Goal: Task Accomplishment & Management: Manage account settings

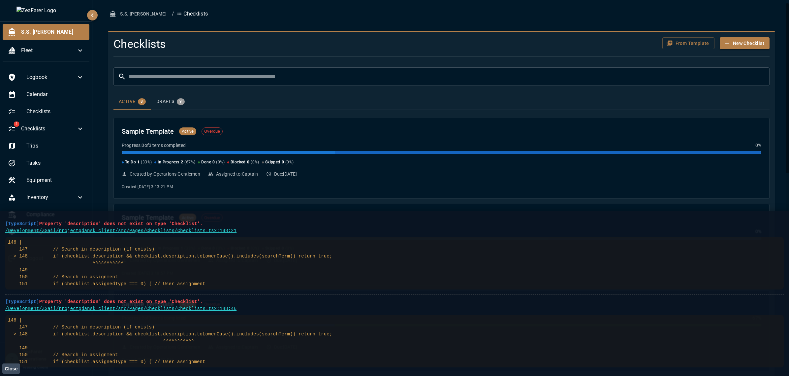
drag, startPoint x: 207, startPoint y: 348, endPoint x: -3, endPoint y: 223, distance: 244.6
click at [0, 223] on html "S.S. [PERSON_NAME] Fleet Logbook Calendar Checklists 2 Checklists Trips Tasks E…" at bounding box center [394, 188] width 789 height 376
click at [6, 226] on span "[TypeScript]" at bounding box center [22, 223] width 34 height 5
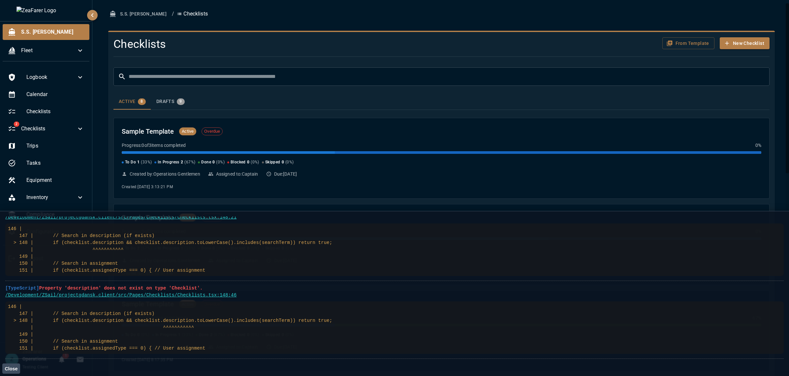
drag, startPoint x: 6, startPoint y: 223, endPoint x: 235, endPoint y: 352, distance: 263.1
click at [235, 352] on ul "[TypeScript] Property 'description' does not exist on type 'Checklist'. /Develo…" at bounding box center [394, 281] width 778 height 156
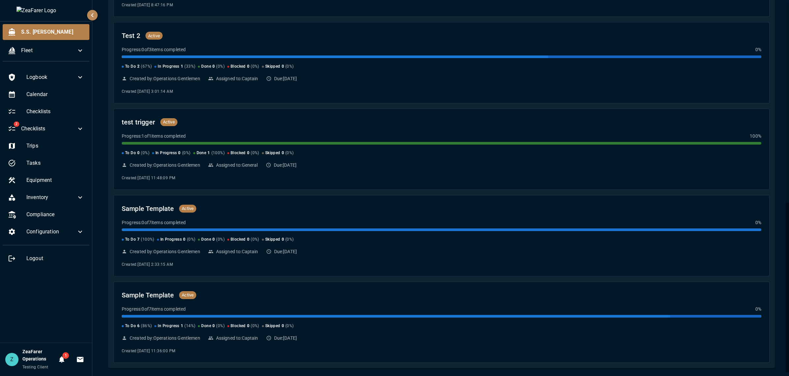
scroll to position [0, 0]
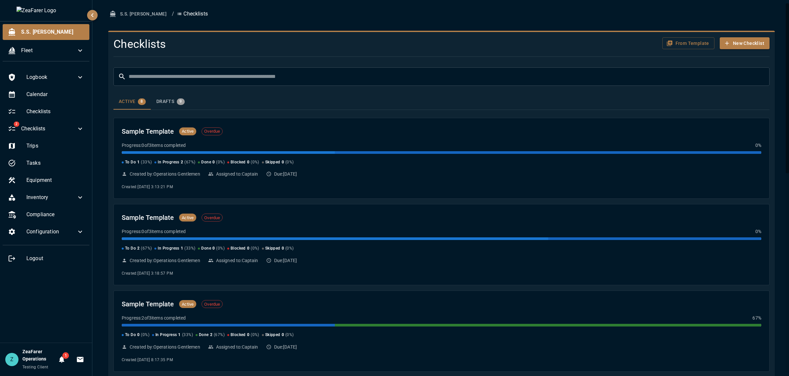
click at [472, 12] on ol "S.S. [PERSON_NAME] / Checklists" at bounding box center [441, 14] width 666 height 12
click at [239, 17] on ol "S.S. [PERSON_NAME] / Checklists" at bounding box center [441, 14] width 666 height 12
click at [199, 79] on input "text" at bounding box center [449, 76] width 641 height 18
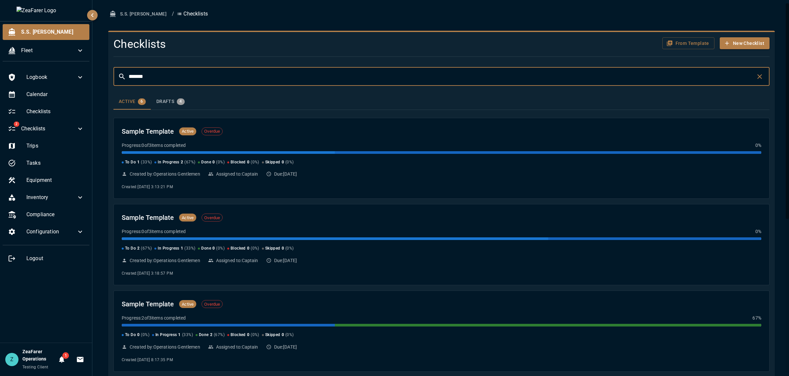
type input "********"
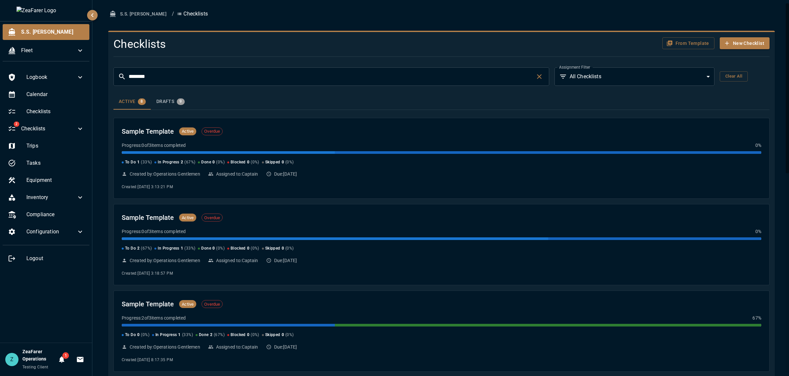
click at [302, 101] on div "Active 8 Drafts 9" at bounding box center [441, 102] width 656 height 16
click at [683, 76] on body "S.S. [PERSON_NAME] Fleet Logbook Calendar Checklists 2 Checklists Trips Tasks E…" at bounding box center [394, 188] width 789 height 376
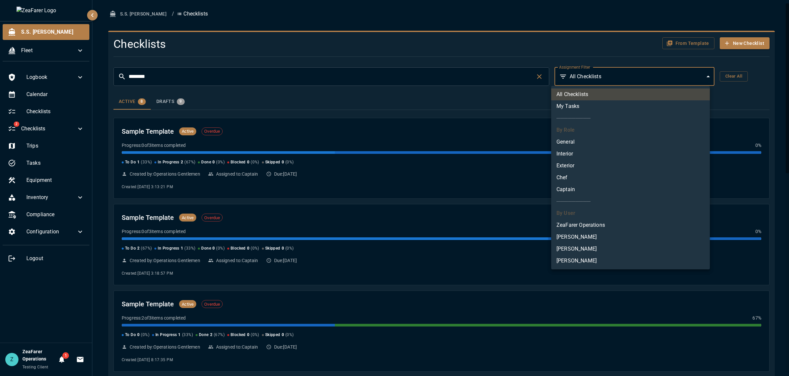
click at [555, 58] on div at bounding box center [394, 188] width 789 height 376
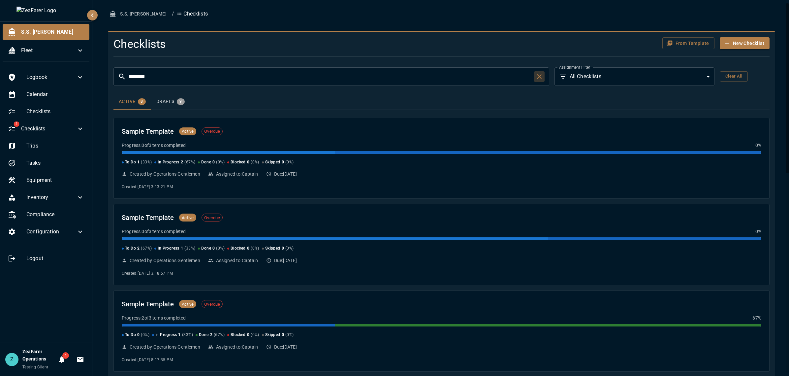
click at [537, 77] on icon "button" at bounding box center [539, 77] width 8 height 8
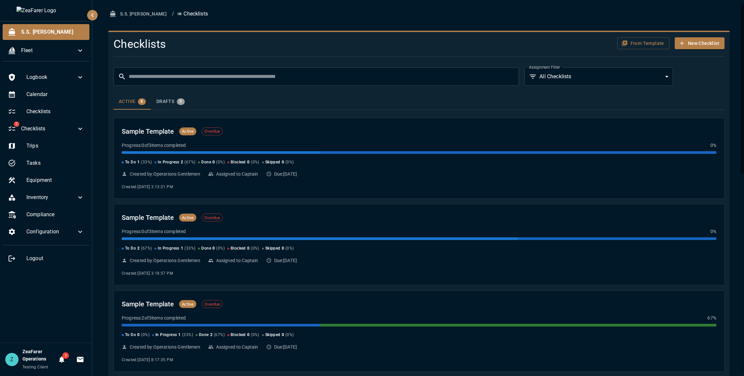
click at [621, 74] on body "S.S. [PERSON_NAME] Fleet Logbook Calendar Checklists 2 Checklists Trips Tasks E…" at bounding box center [372, 188] width 744 height 376
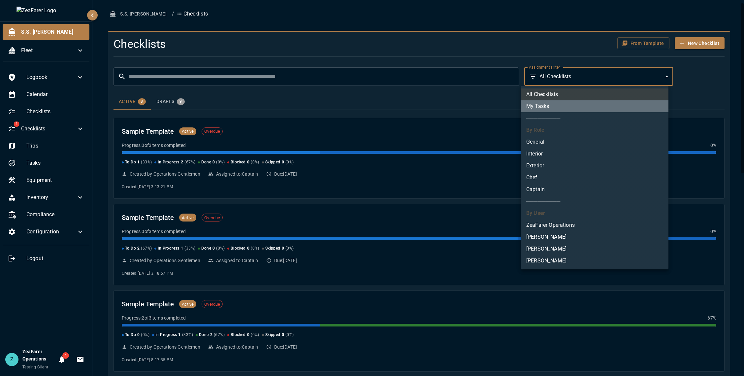
click at [584, 110] on li "My Tasks" at bounding box center [594, 106] width 147 height 12
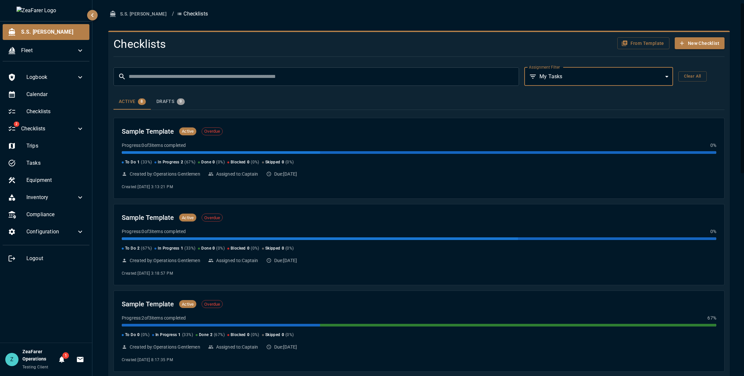
click at [576, 77] on body "S.S. [PERSON_NAME] Fleet Logbook Calendar Checklists 2 Checklists Trips Tasks E…" at bounding box center [372, 188] width 744 height 376
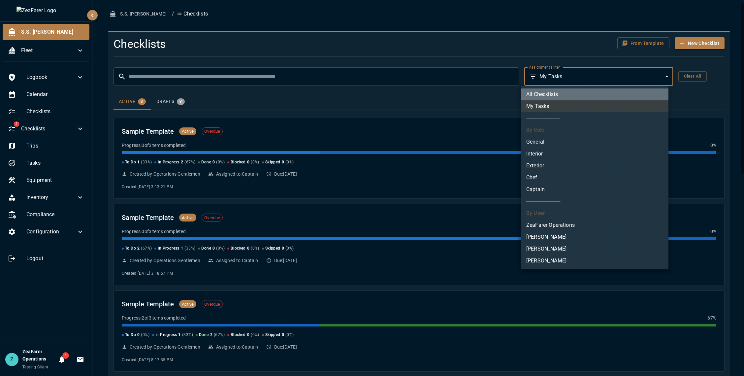
click at [574, 92] on li "All Checklists" at bounding box center [594, 94] width 147 height 12
type input "***"
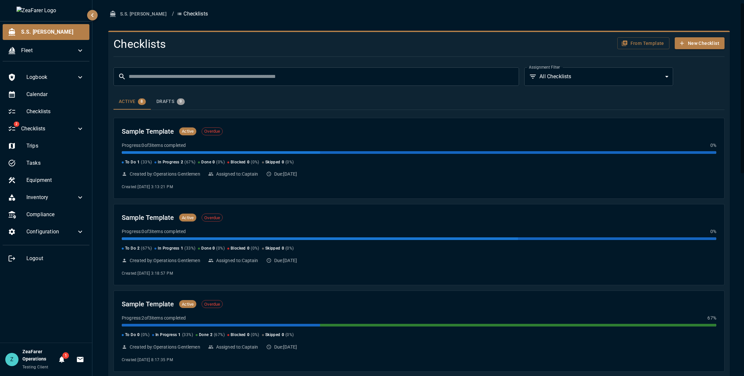
click at [524, 48] on div "From Template New Checklist" at bounding box center [624, 43] width 200 height 12
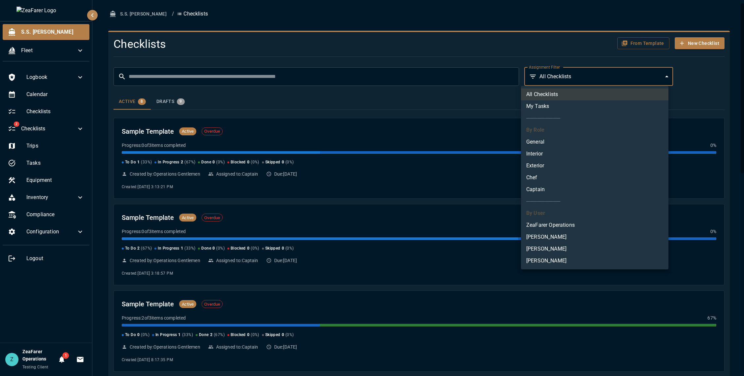
click at [576, 74] on body "S.S. [PERSON_NAME] Fleet Logbook Calendar Checklists 2 Checklists Trips Tasks E…" at bounding box center [372, 188] width 744 height 376
click at [475, 97] on div at bounding box center [372, 188] width 744 height 376
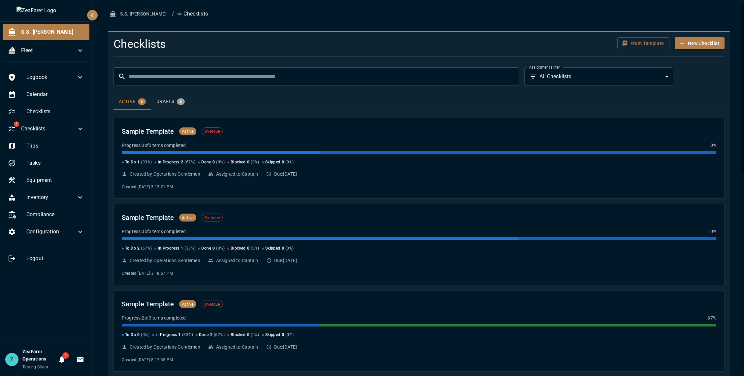
click at [178, 107] on button "Drafts 9" at bounding box center [170, 102] width 39 height 16
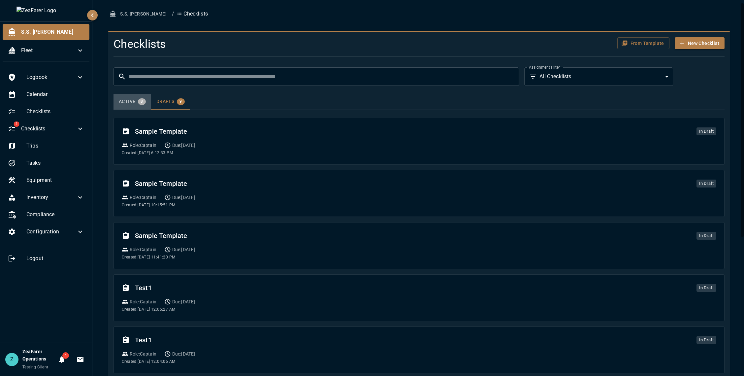
click at [113, 97] on button "Active 8" at bounding box center [132, 102] width 38 height 16
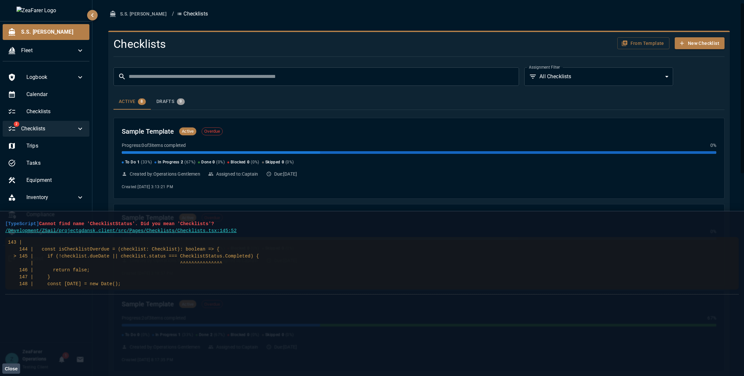
click at [80, 127] on icon at bounding box center [80, 129] width 8 height 8
click at [66, 80] on span "Logbook" at bounding box center [51, 77] width 50 height 8
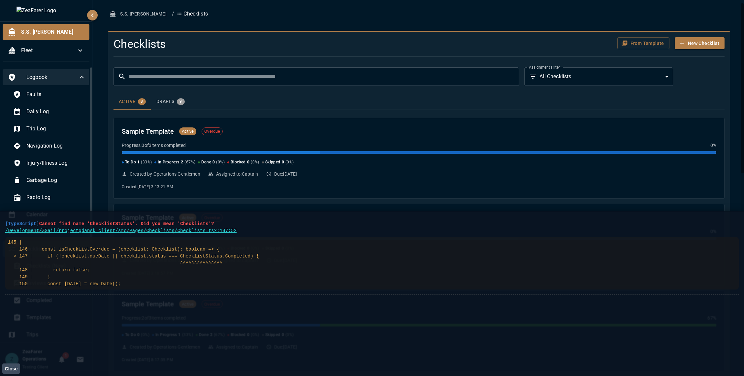
click at [69, 76] on span "Logbook" at bounding box center [51, 77] width 51 height 8
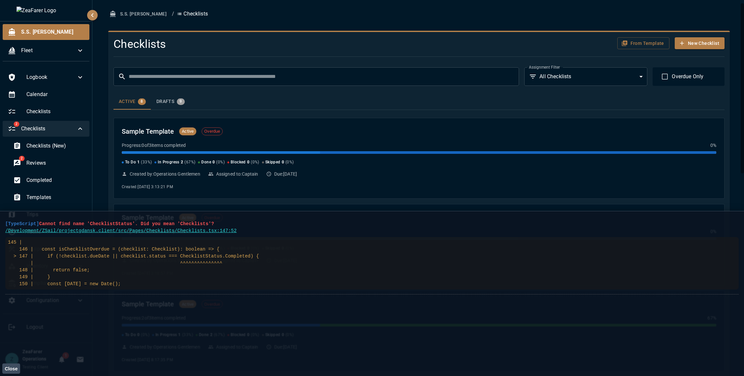
click at [73, 68] on ul "Logbook Calendar Checklists 2 Checklists Checklists (New) 2 Reviews Completed T…" at bounding box center [46, 203] width 92 height 272
click at [73, 76] on span "Logbook" at bounding box center [51, 77] width 50 height 8
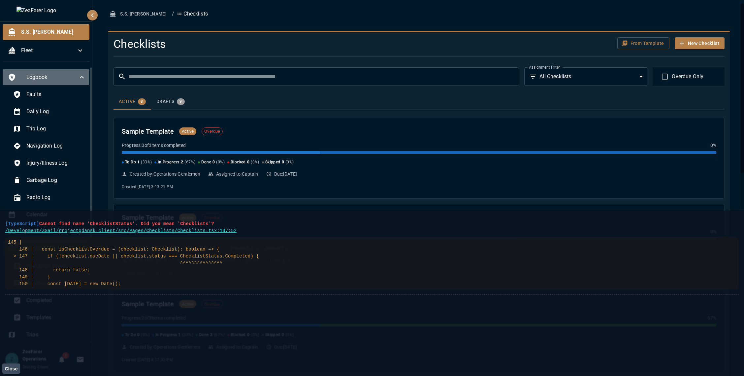
click at [80, 76] on icon at bounding box center [82, 77] width 8 height 8
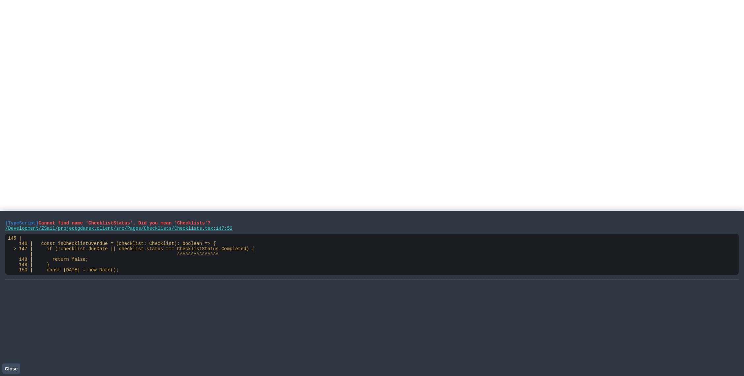
drag, startPoint x: 131, startPoint y: 271, endPoint x: 3, endPoint y: 222, distance: 137.7
click at [4, 222] on main "[TypeScript] Cannot find name 'ChecklistStatus'. Did you mean 'Checklists'? /De…" at bounding box center [372, 293] width 744 height 165
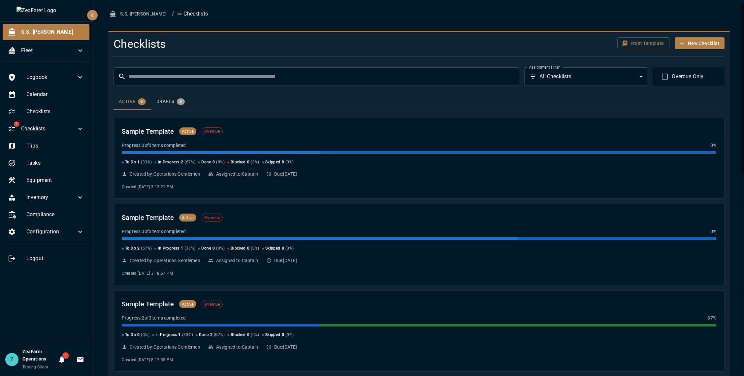
click at [563, 74] on body "S.S. [PERSON_NAME] Fleet Logbook Calendar Checklists 2 Checklists Trips Tasks E…" at bounding box center [372, 188] width 744 height 376
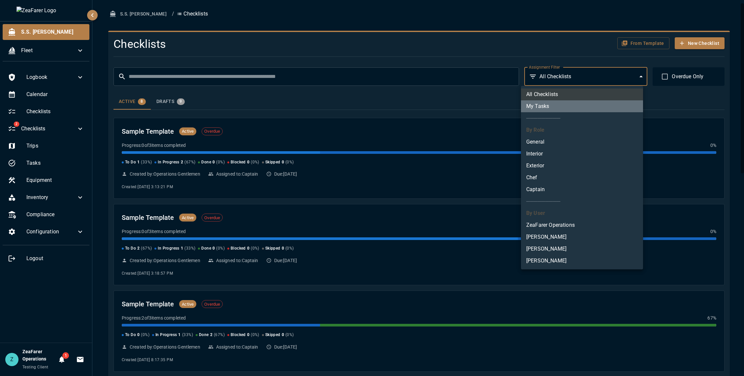
click at [561, 106] on li "My Tasks" at bounding box center [582, 106] width 122 height 12
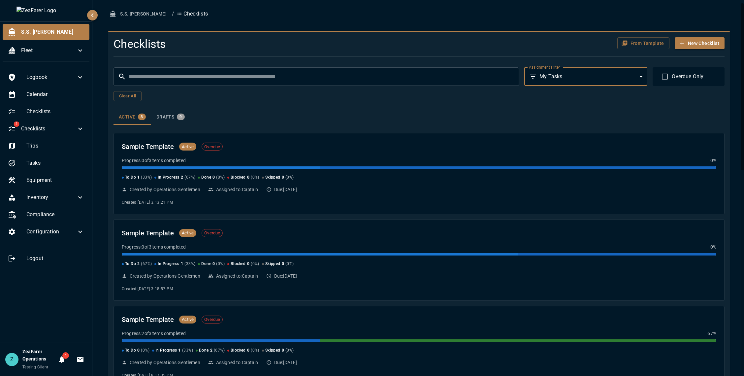
click at [581, 85] on body "S.S. [PERSON_NAME] Fleet Logbook Calendar Checklists 2 Checklists Trips Tasks E…" at bounding box center [372, 188] width 744 height 376
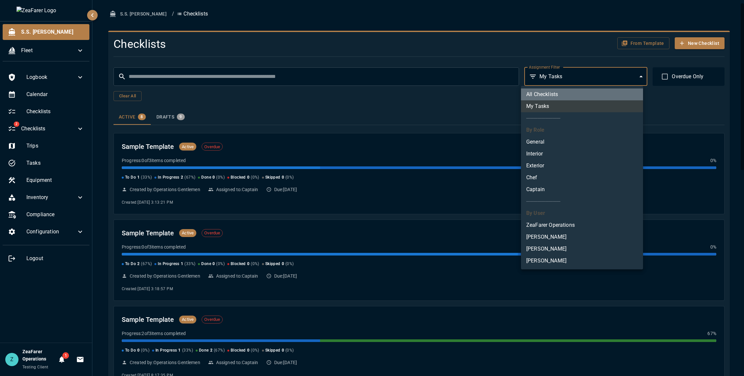
click at [575, 93] on li "All Checklists" at bounding box center [582, 94] width 122 height 12
type input "***"
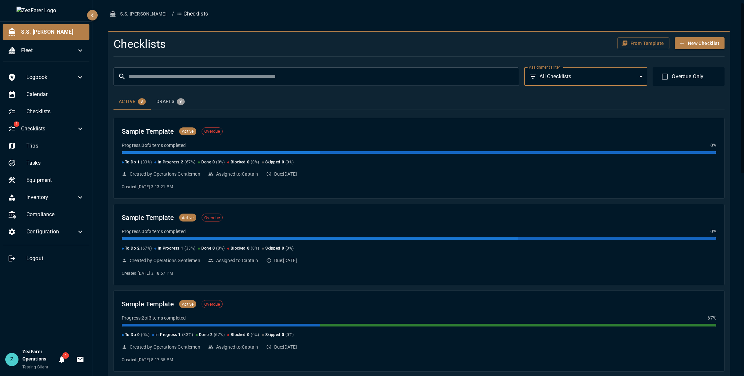
click at [604, 76] on body "S.S. [PERSON_NAME] Fleet Logbook Calendar Checklists 2 Checklists Trips Tasks E…" at bounding box center [372, 188] width 744 height 376
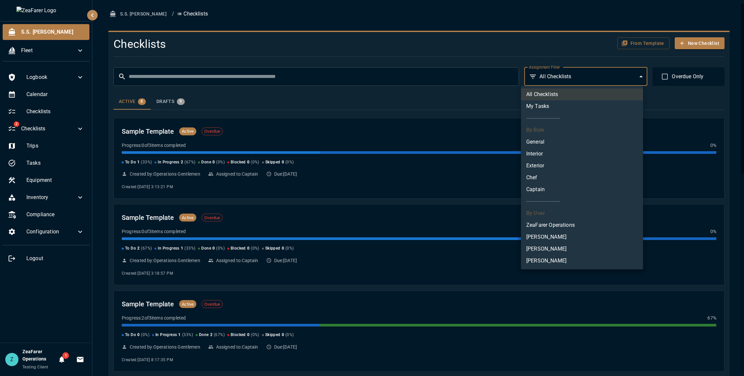
click at [604, 76] on div at bounding box center [372, 188] width 744 height 376
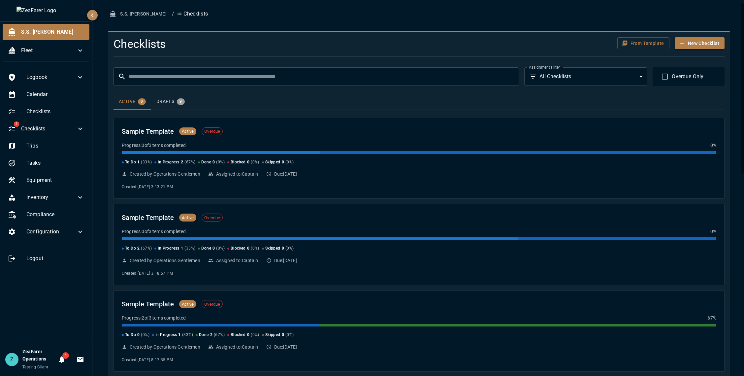
click at [580, 78] on body "S.S. [PERSON_NAME] Fleet Logbook Calendar Checklists 2 Checklists Trips Tasks E…" at bounding box center [372, 188] width 744 height 376
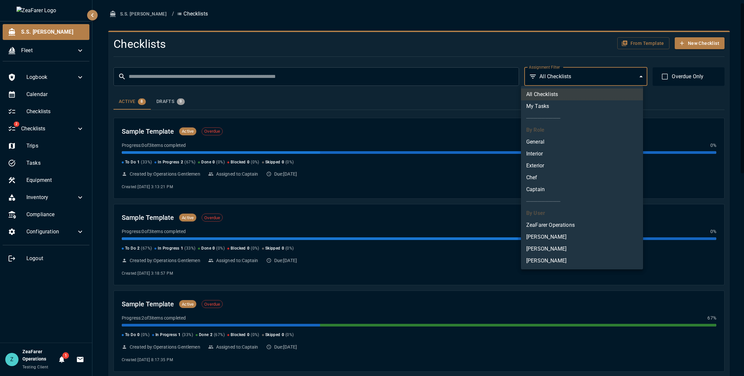
click at [583, 77] on div at bounding box center [372, 188] width 744 height 376
click at [582, 76] on body "S.S. [PERSON_NAME] Fleet Logbook Calendar Checklists 2 Checklists Trips Tasks E…" at bounding box center [372, 188] width 744 height 376
click at [583, 77] on div at bounding box center [372, 188] width 744 height 376
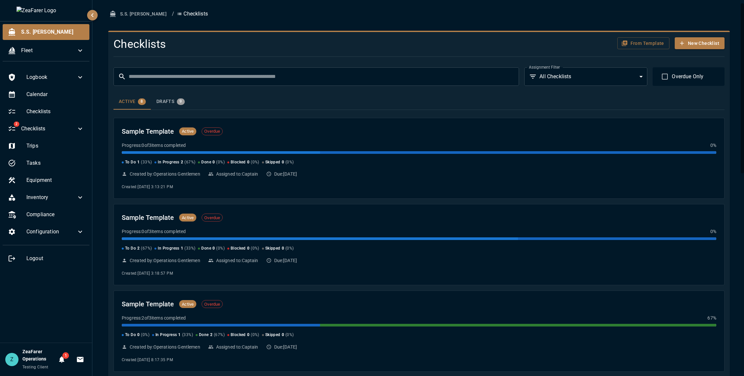
click at [679, 76] on span "Overdue Only" at bounding box center [687, 77] width 32 height 8
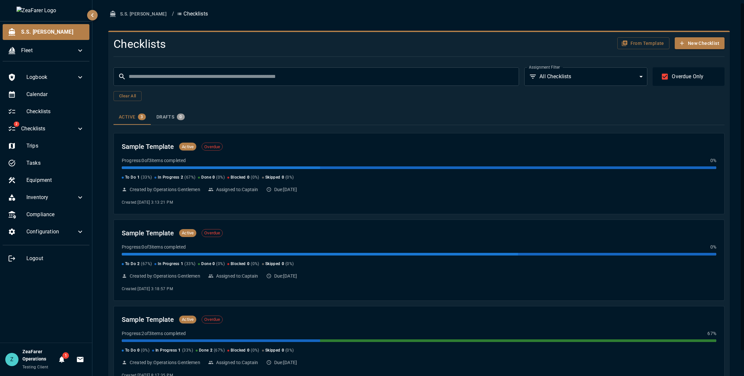
click at [412, 79] on input "text" at bounding box center [324, 76] width 390 height 18
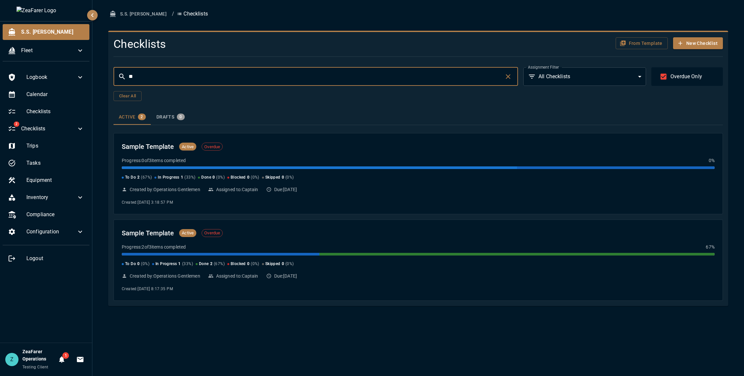
type input "*"
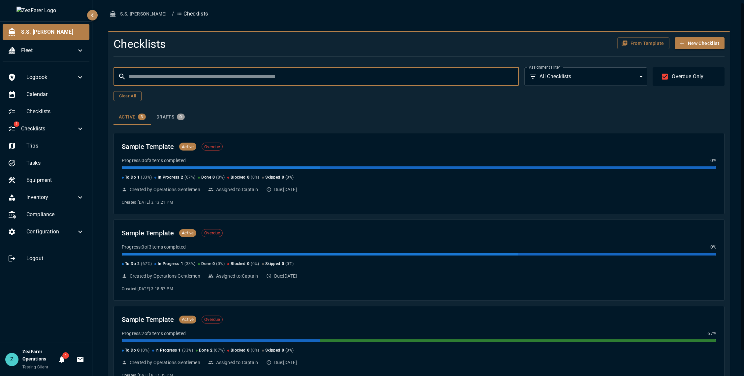
click at [123, 94] on button "Clear All" at bounding box center [127, 96] width 28 height 10
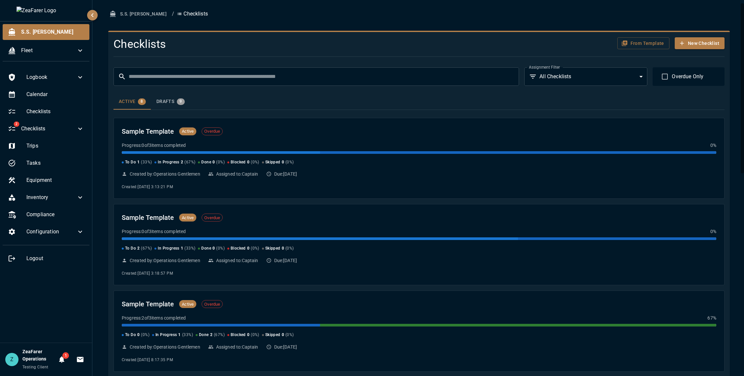
drag, startPoint x: 194, startPoint y: 82, endPoint x: 198, endPoint y: 81, distance: 3.7
click at [197, 81] on input "text" at bounding box center [324, 76] width 390 height 18
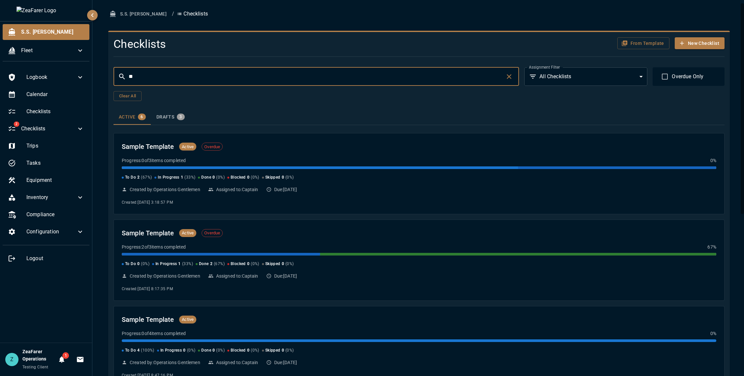
type input "*"
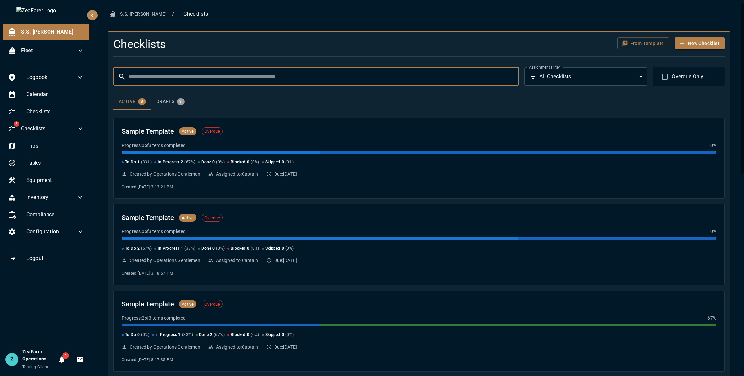
click at [563, 81] on body "S.S. [PERSON_NAME] Fleet Logbook Calendar Checklists 2 Checklists Trips Tasks E…" at bounding box center [372, 188] width 744 height 376
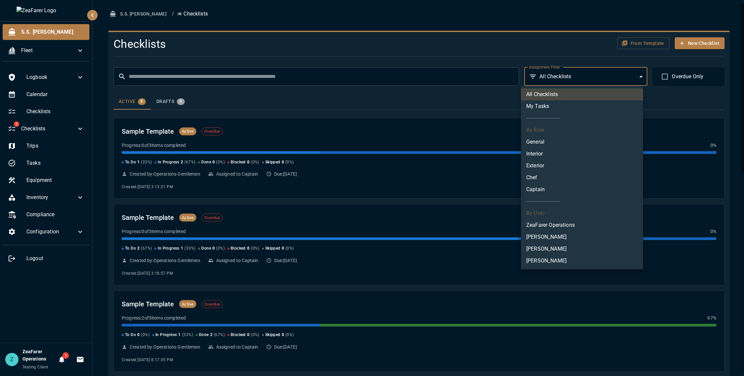
click at [571, 108] on li "My Tasks" at bounding box center [582, 106] width 122 height 12
type input "********"
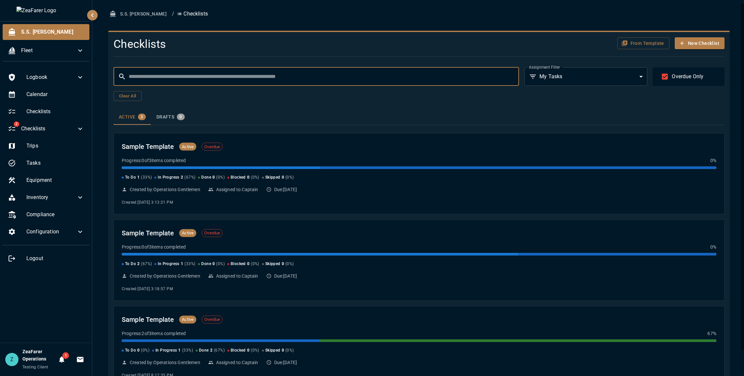
click at [364, 73] on input "text" at bounding box center [324, 76] width 390 height 18
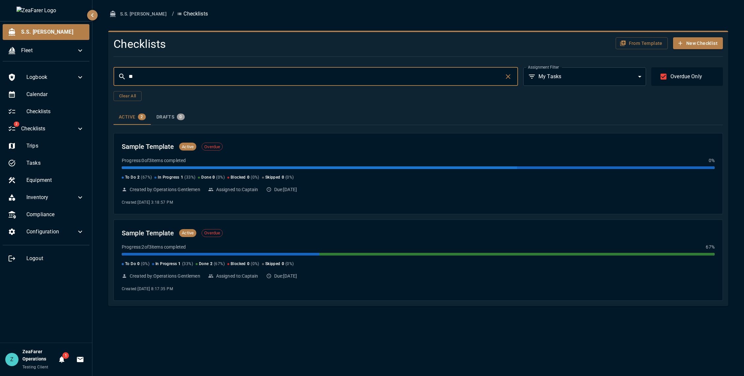
type input "*"
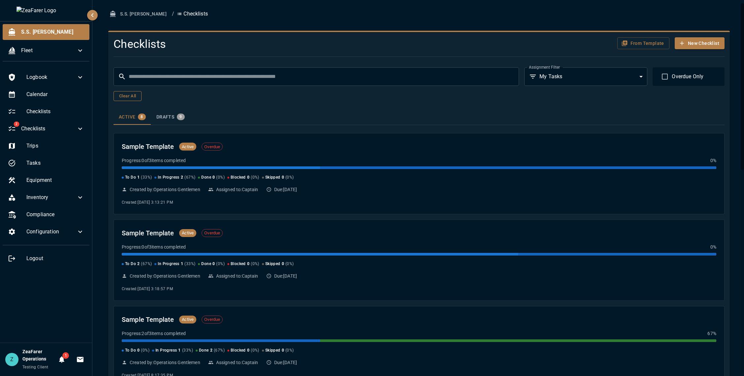
click at [138, 99] on button "Clear All" at bounding box center [127, 96] width 28 height 10
type input "***"
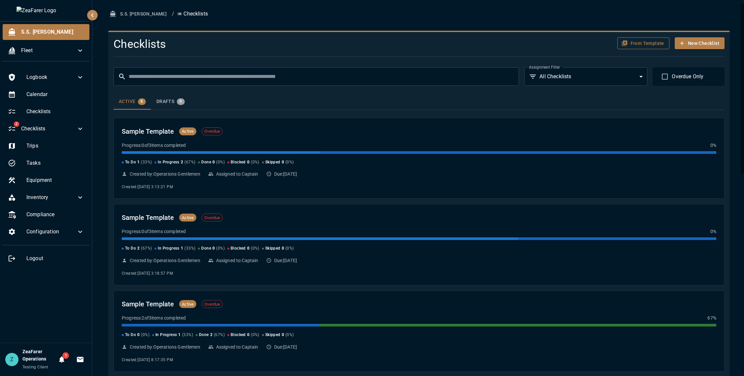
click at [632, 43] on button "From Template" at bounding box center [643, 43] width 52 height 12
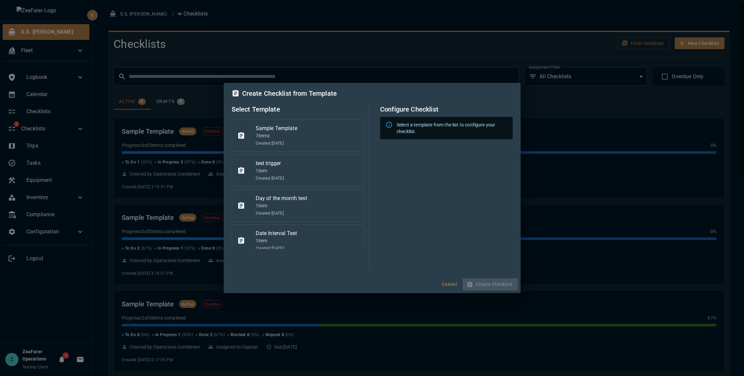
click at [292, 136] on p "7 item s" at bounding box center [307, 135] width 103 height 7
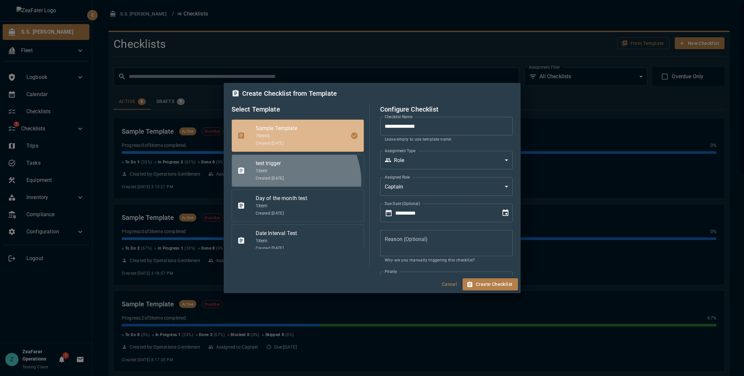
click at [286, 181] on span "Created: [DATE]" at bounding box center [307, 178] width 103 height 7
type input "**********"
type input "*"
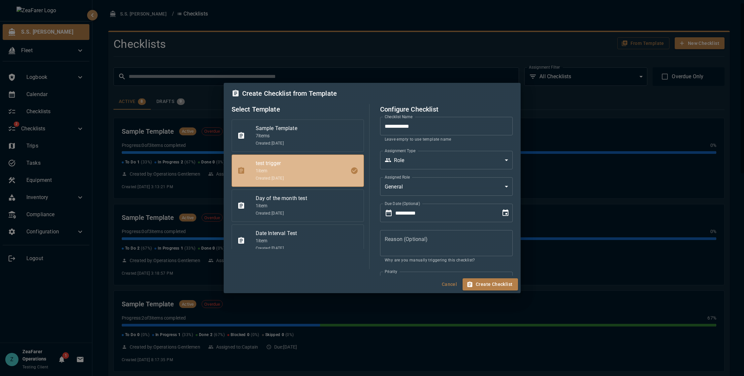
click at [453, 288] on button "Cancel" at bounding box center [449, 284] width 21 height 12
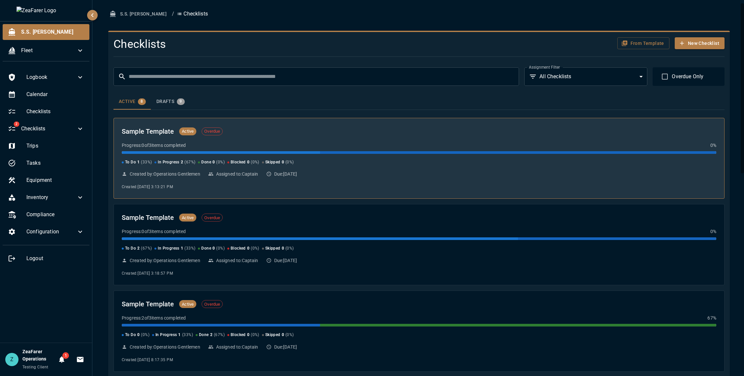
click at [181, 118] on div "Sample Template Active Overdue Progress: 0 of 3 items completed 0 % To Do 1 ( 3…" at bounding box center [418, 158] width 611 height 81
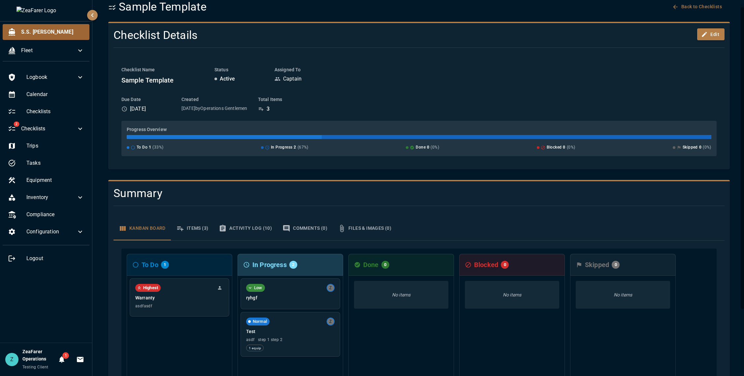
scroll to position [33, 0]
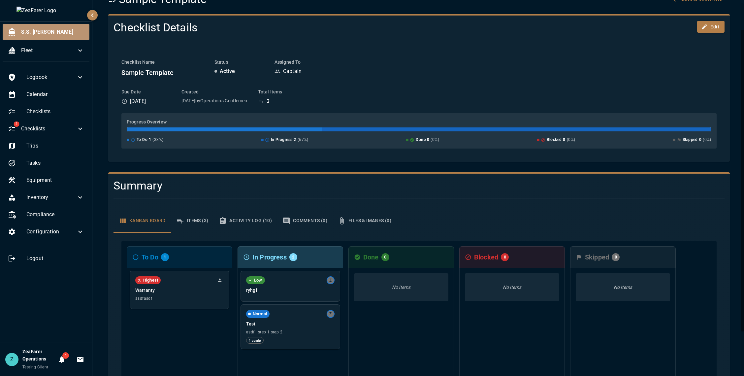
click at [47, 28] on span "S.S. [PERSON_NAME]" at bounding box center [52, 32] width 63 height 8
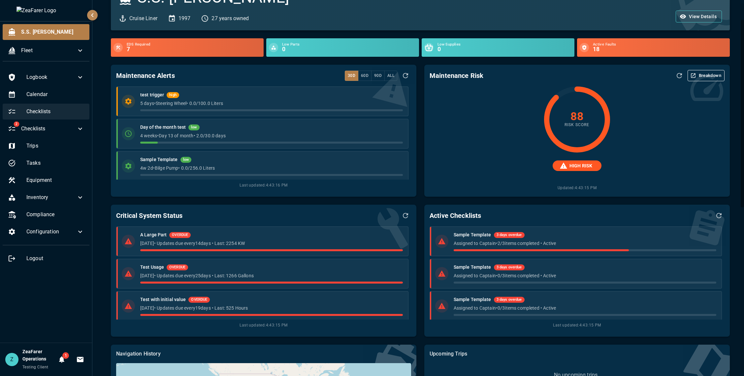
click at [52, 112] on span "Checklists" at bounding box center [55, 111] width 58 height 8
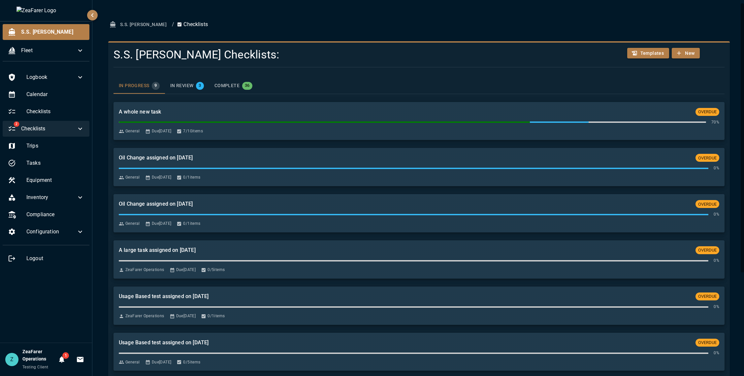
click at [52, 126] on span "Checklists" at bounding box center [48, 129] width 55 height 8
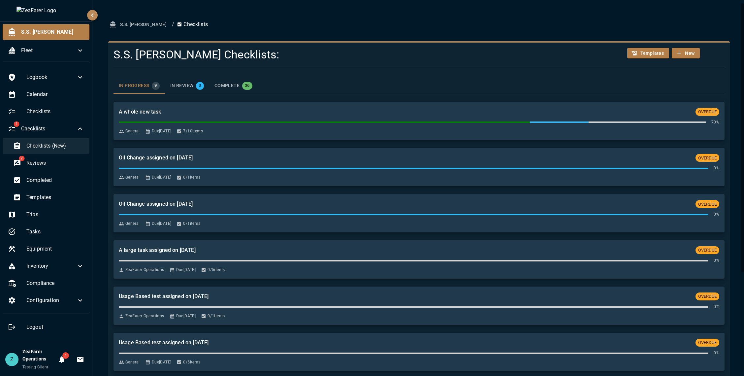
click at [53, 147] on span "Checklists (New)" at bounding box center [55, 146] width 58 height 8
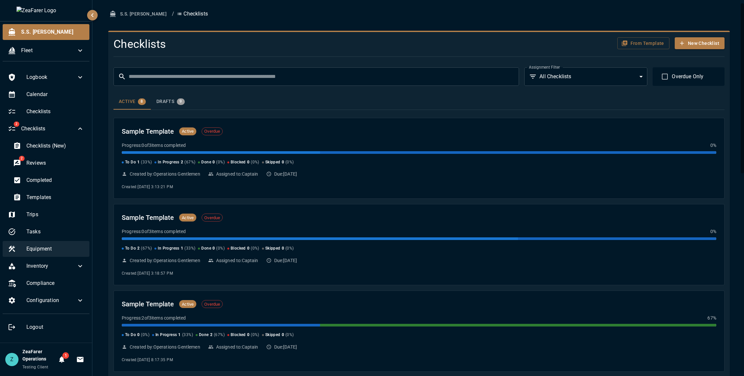
click at [57, 250] on span "Equipment" at bounding box center [55, 249] width 58 height 8
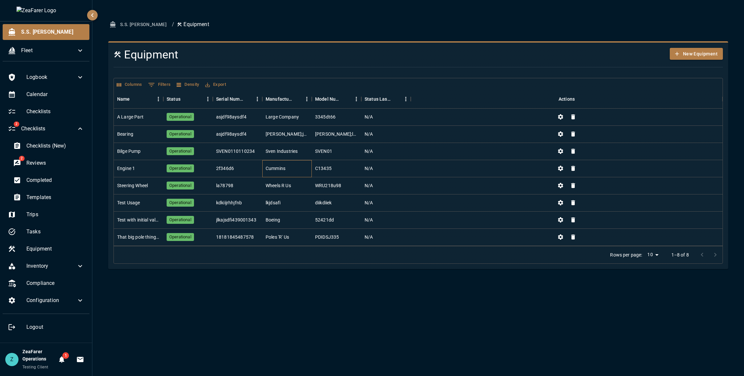
click at [295, 169] on div "Cummins" at bounding box center [286, 168] width 49 height 17
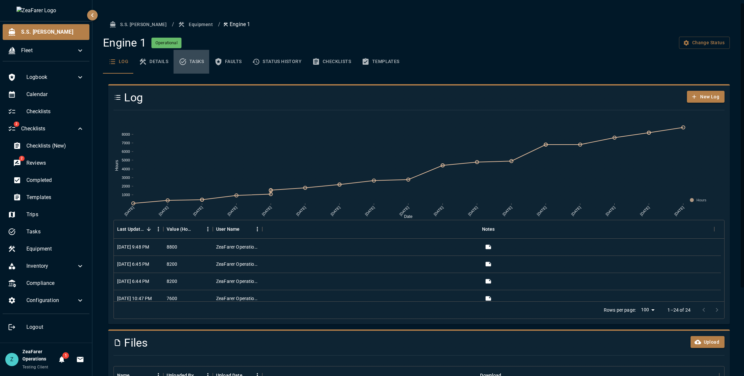
click at [194, 64] on button "Tasks" at bounding box center [191, 62] width 36 height 24
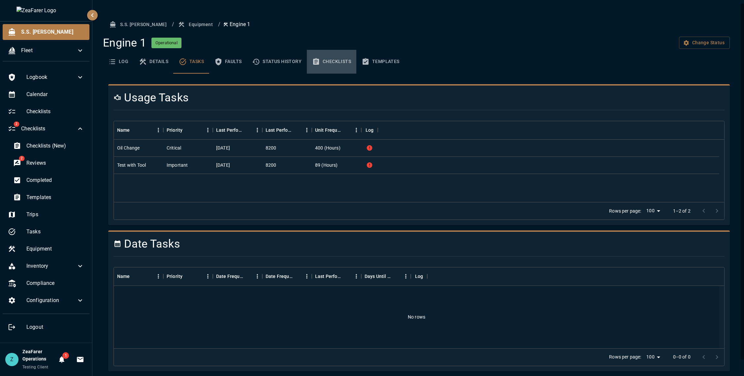
click at [330, 65] on button "Checklists" at bounding box center [331, 62] width 49 height 24
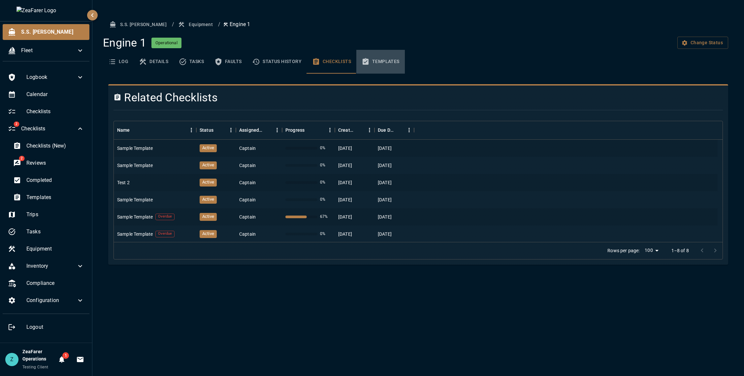
click at [381, 63] on button "Templates" at bounding box center [380, 62] width 48 height 24
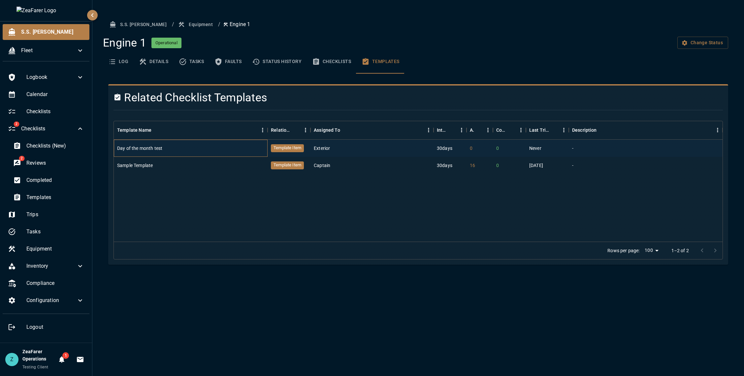
click at [216, 150] on div "Day of the month test" at bounding box center [191, 147] width 154 height 17
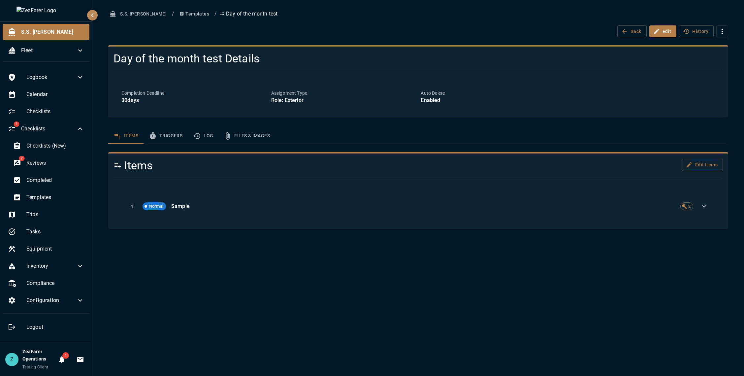
drag, startPoint x: 151, startPoint y: 99, endPoint x: 120, endPoint y: 97, distance: 31.1
click at [121, 87] on div "Completion Deadline 30 days" at bounding box center [191, 94] width 150 height 20
click at [120, 97] on div "Completion Deadline 30 days" at bounding box center [191, 94] width 150 height 20
click at [167, 97] on p "30 days" at bounding box center [193, 100] width 144 height 8
click at [163, 94] on p "Completion Deadline" at bounding box center [193, 93] width 144 height 7
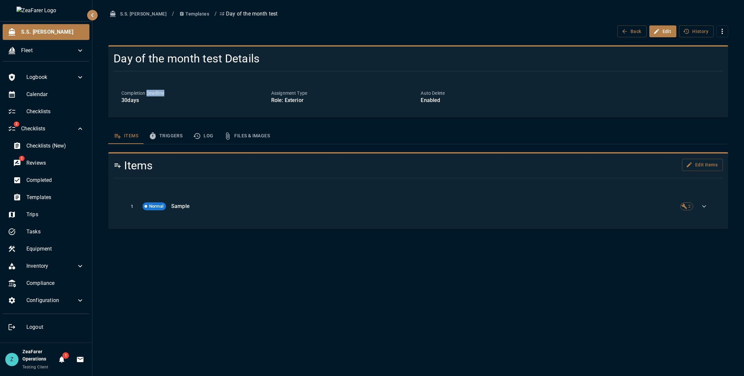
click at [163, 94] on p "Completion Deadline" at bounding box center [193, 93] width 144 height 7
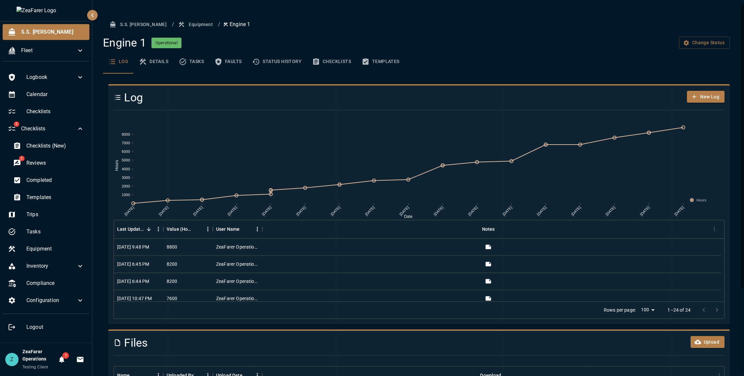
click at [323, 64] on button "Checklists" at bounding box center [331, 62] width 49 height 24
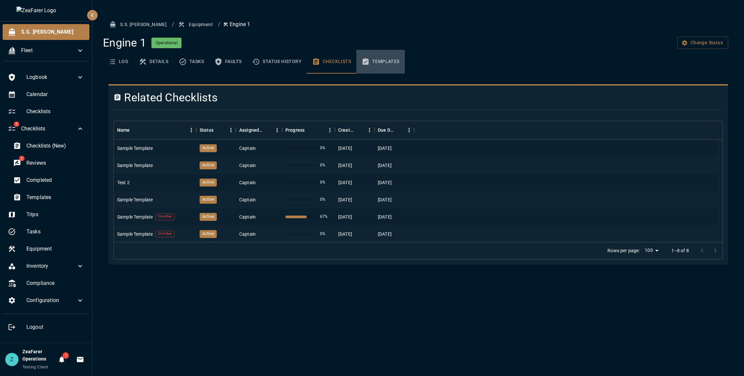
click at [391, 59] on button "Templates" at bounding box center [380, 62] width 48 height 24
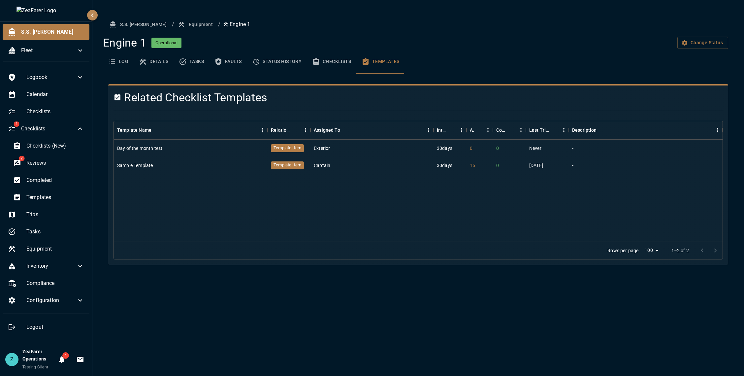
click at [177, 25] on button "Equipment" at bounding box center [196, 24] width 39 height 12
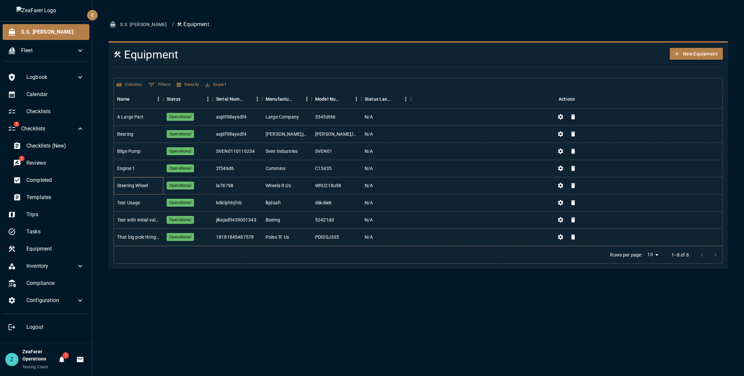
click at [142, 187] on div "Steering Wheel" at bounding box center [132, 185] width 31 height 7
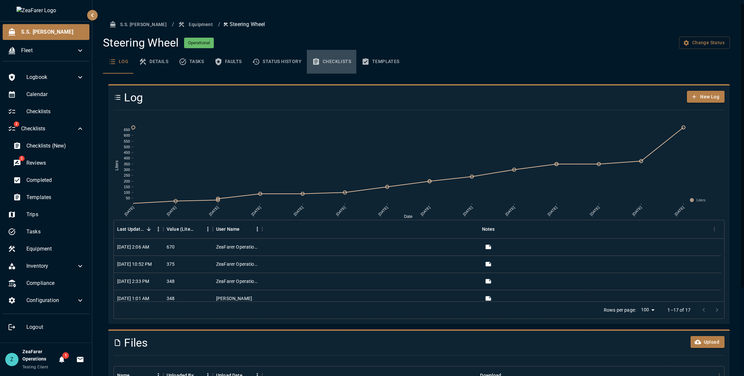
click at [339, 61] on button "Checklists" at bounding box center [331, 62] width 49 height 24
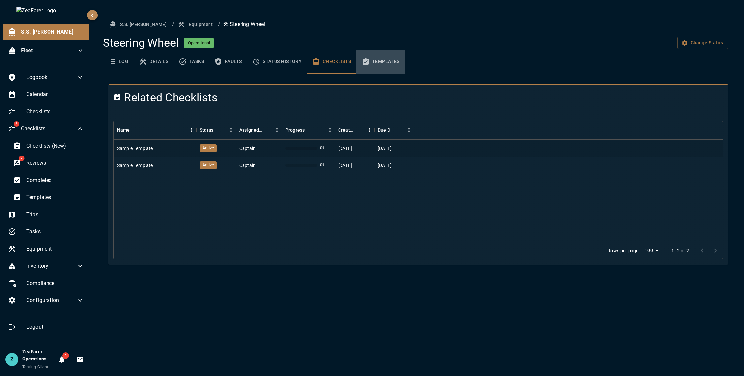
click at [390, 60] on button "Templates" at bounding box center [380, 62] width 48 height 24
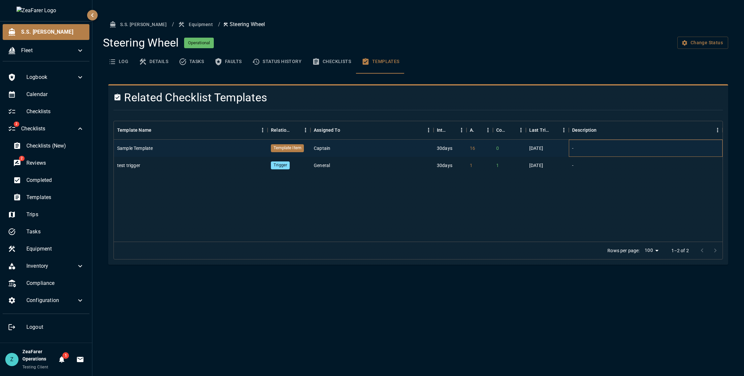
drag, startPoint x: 572, startPoint y: 149, endPoint x: 585, endPoint y: 148, distance: 12.3
click at [585, 148] on div "-" at bounding box center [645, 147] width 154 height 17
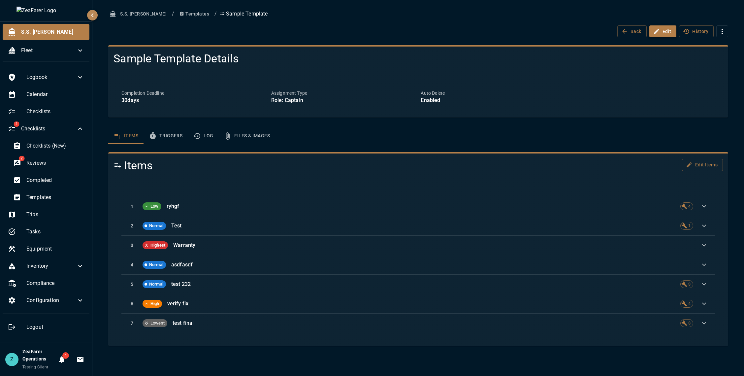
click at [665, 33] on button "Edit" at bounding box center [662, 31] width 27 height 12
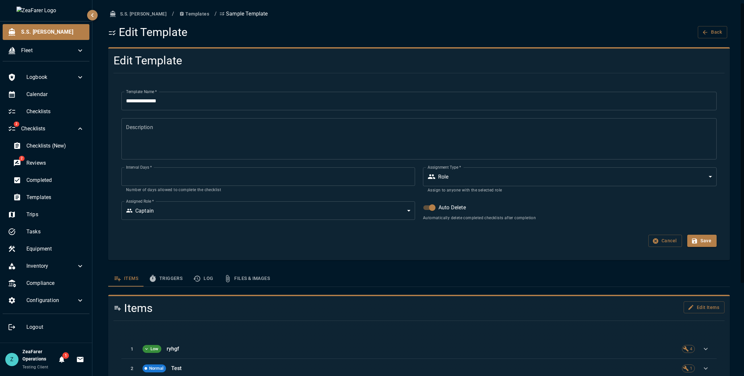
click at [210, 141] on textarea "Description" at bounding box center [419, 138] width 586 height 30
type textarea "**********"
click at [698, 245] on button "Save" at bounding box center [701, 240] width 29 height 12
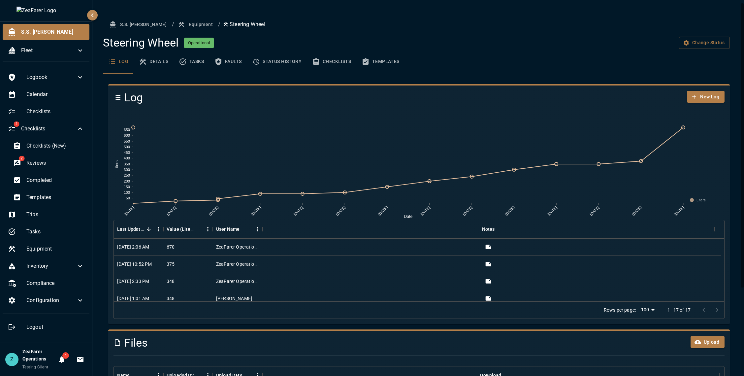
click at [390, 63] on button "Templates" at bounding box center [380, 62] width 48 height 24
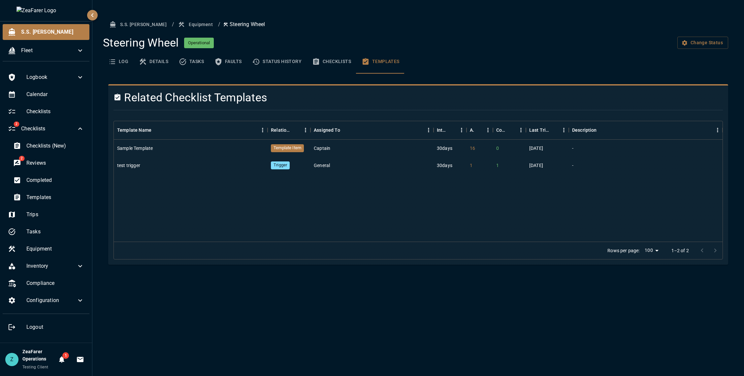
click at [381, 66] on button "Templates" at bounding box center [380, 62] width 48 height 24
click at [344, 64] on button "Checklists" at bounding box center [331, 62] width 49 height 24
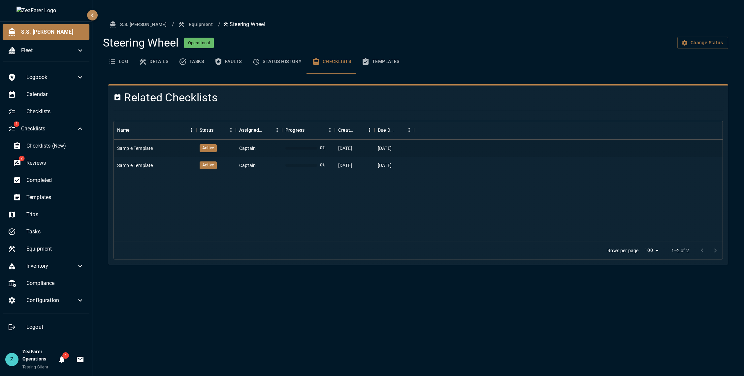
click at [377, 66] on button "Templates" at bounding box center [380, 62] width 48 height 24
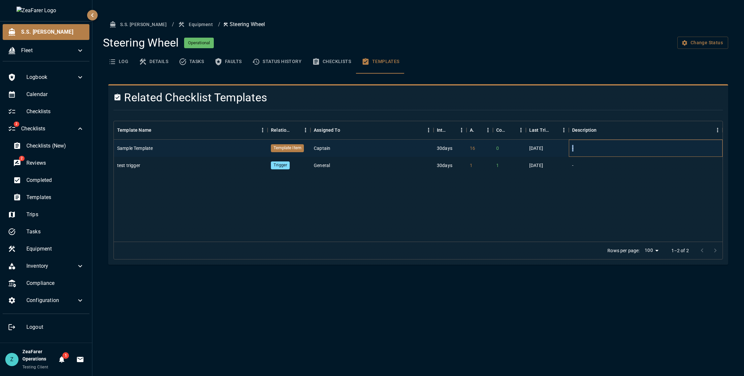
drag, startPoint x: 571, startPoint y: 148, endPoint x: 574, endPoint y: 150, distance: 3.8
click at [574, 150] on div "-" at bounding box center [645, 147] width 154 height 17
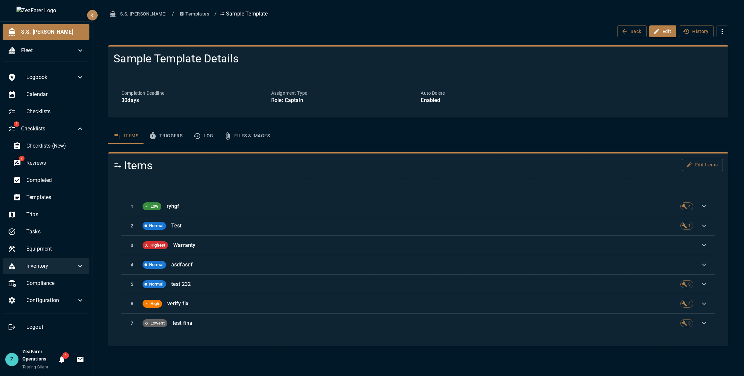
click at [59, 259] on div "Inventory" at bounding box center [46, 266] width 87 height 16
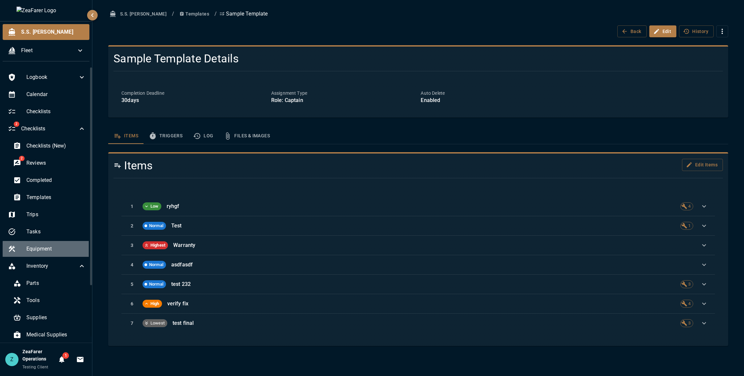
drag, startPoint x: 56, startPoint y: 251, endPoint x: 64, endPoint y: 242, distance: 11.9
click at [56, 251] on span "Equipment" at bounding box center [55, 249] width 59 height 8
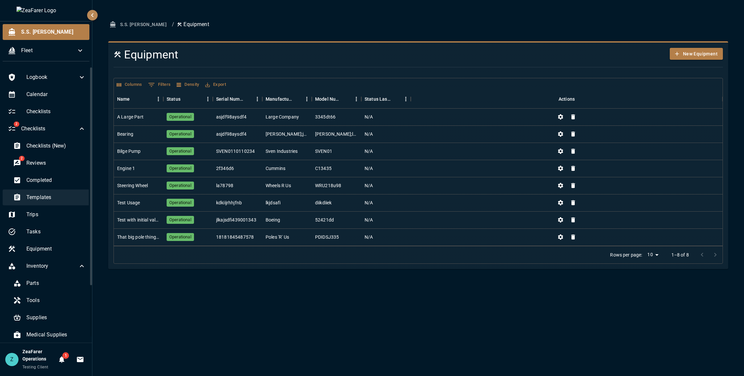
click at [48, 198] on span "Templates" at bounding box center [55, 197] width 59 height 8
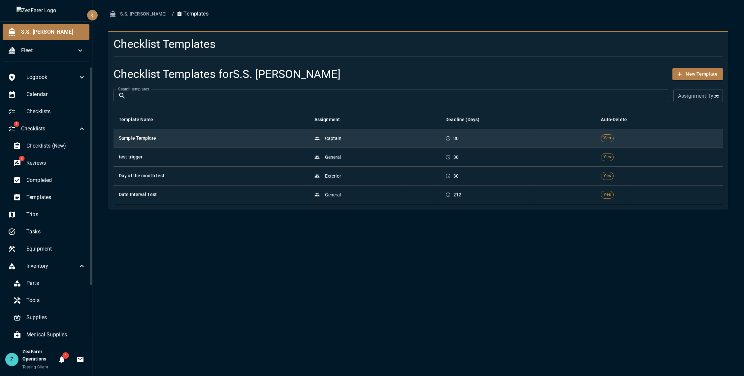
click at [227, 133] on td "Sample Template" at bounding box center [211, 138] width 196 height 19
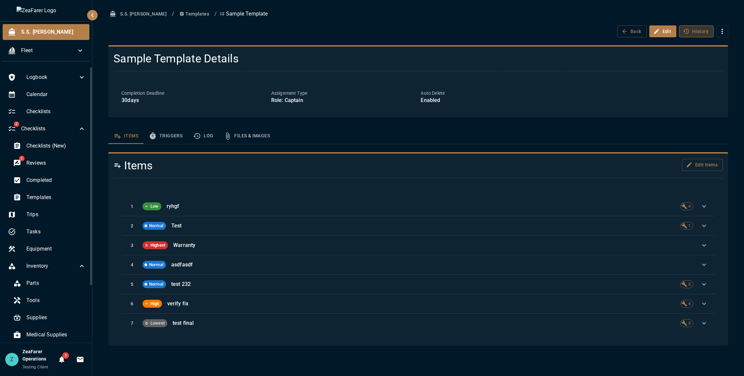
click at [694, 27] on button "History" at bounding box center [696, 31] width 35 height 12
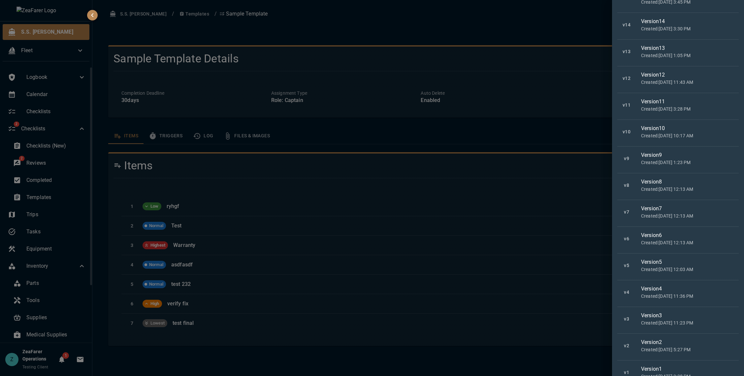
scroll to position [992, 0]
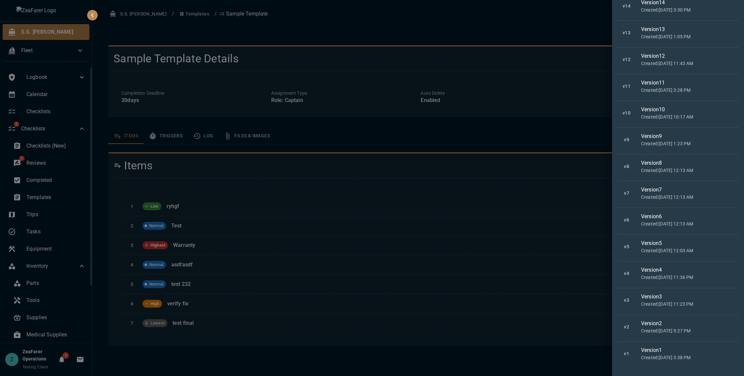
click at [680, 353] on div "Version 1" at bounding box center [687, 350] width 92 height 8
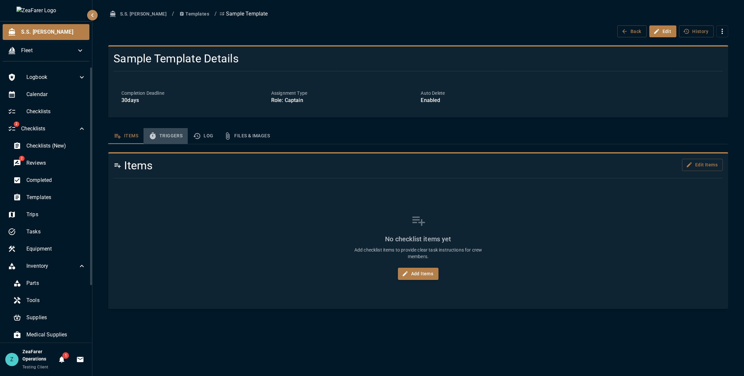
click at [170, 130] on button "Triggers" at bounding box center [165, 136] width 44 height 16
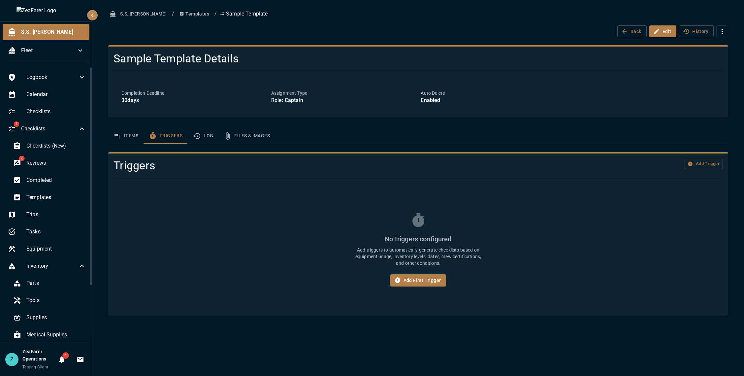
click at [202, 137] on button "Log" at bounding box center [203, 136] width 31 height 16
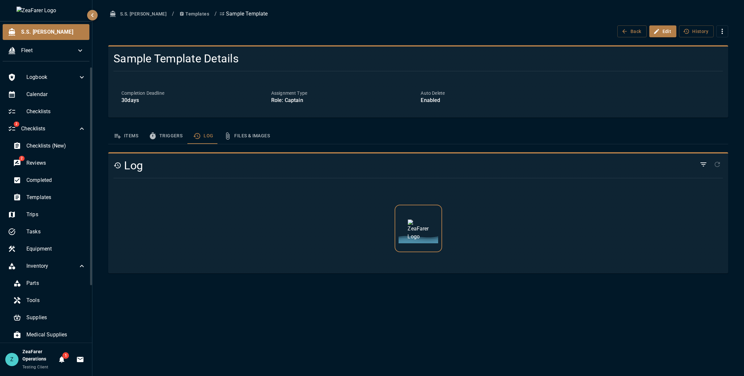
click at [245, 137] on button "Files & Images" at bounding box center [246, 136] width 57 height 16
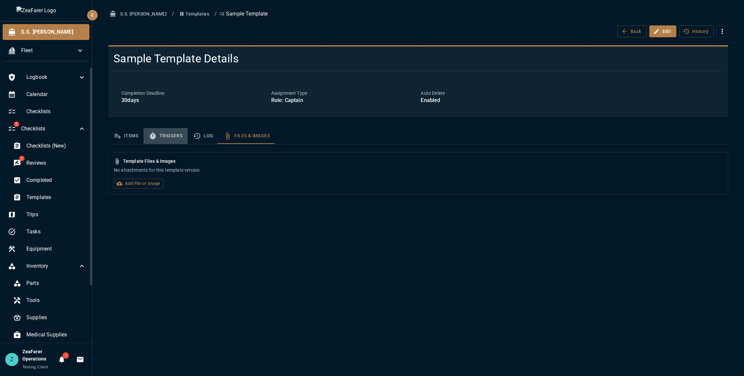
click at [153, 134] on icon "template sections" at bounding box center [153, 135] width 6 height 7
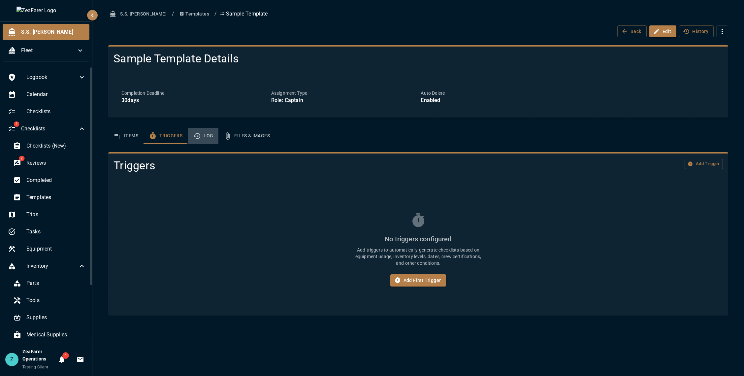
click at [195, 134] on icon "template sections" at bounding box center [197, 136] width 8 height 8
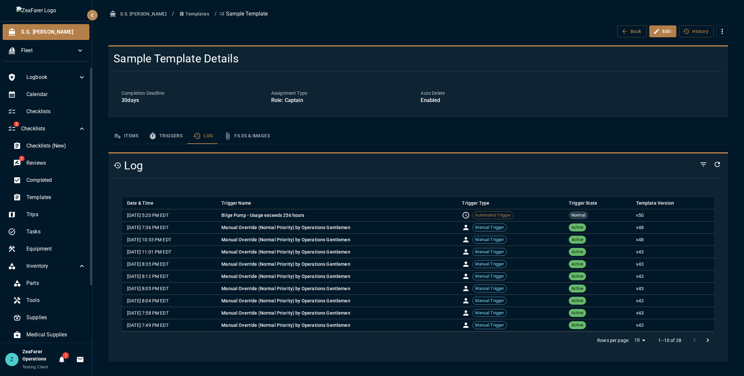
click at [121, 137] on icon "template sections" at bounding box center [117, 136] width 6 height 5
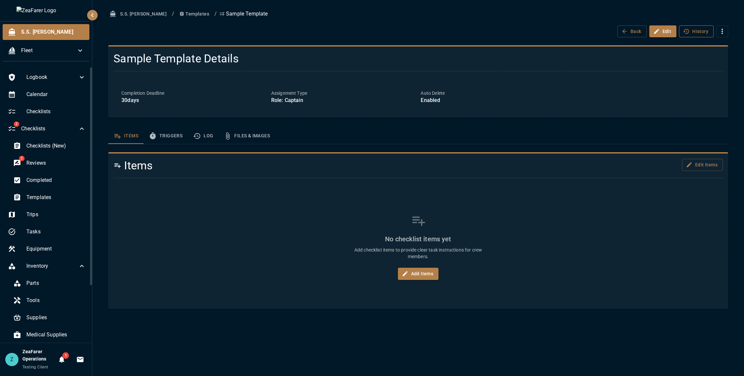
click at [697, 32] on button "History" at bounding box center [696, 31] width 35 height 12
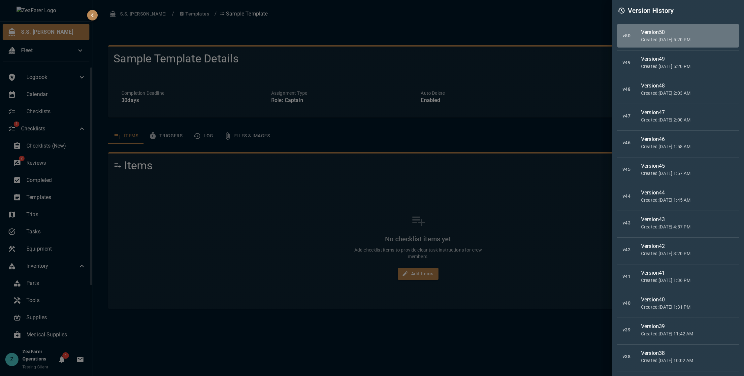
click at [684, 44] on div "v 50 Version 50 Created: [DATE] 5:20 PM" at bounding box center [677, 36] width 121 height 24
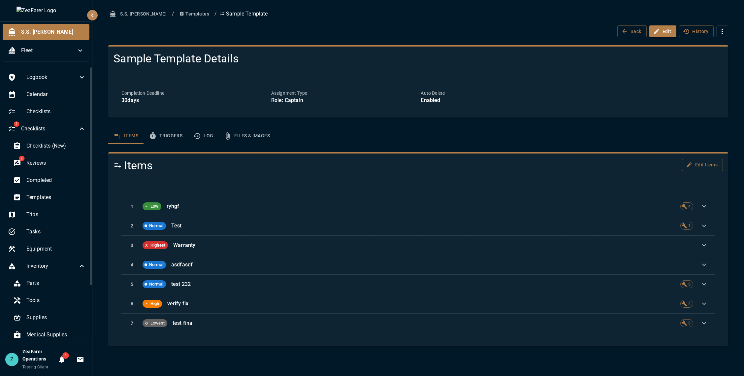
click at [159, 134] on button "Triggers" at bounding box center [165, 136] width 44 height 16
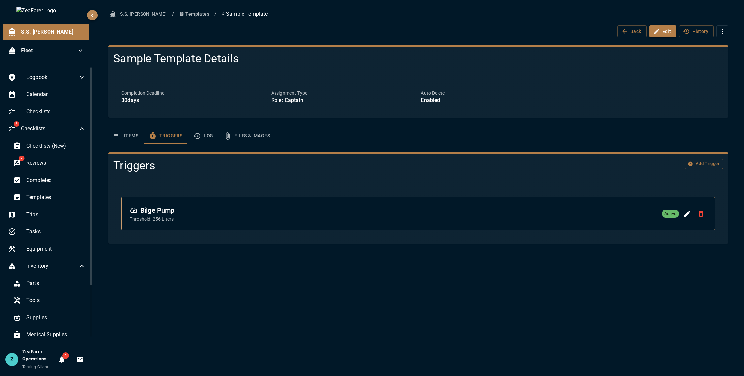
click at [208, 134] on button "Log" at bounding box center [203, 136] width 31 height 16
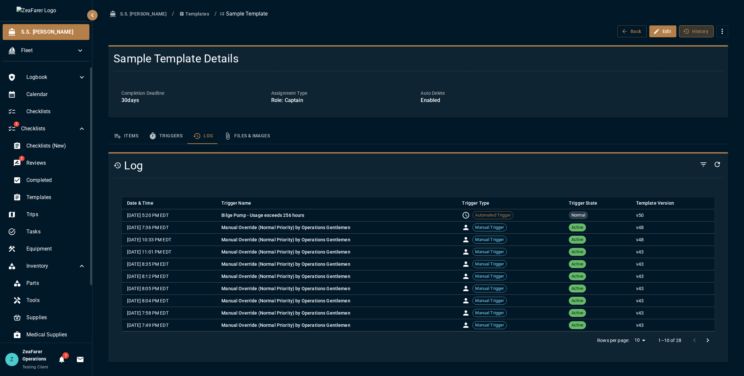
click at [691, 32] on button "History" at bounding box center [696, 31] width 35 height 12
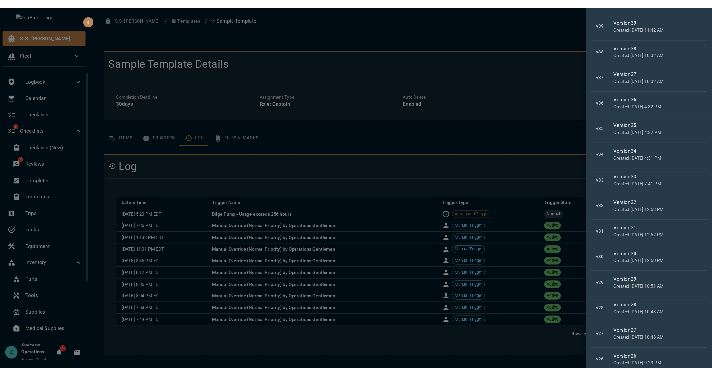
scroll to position [0, 0]
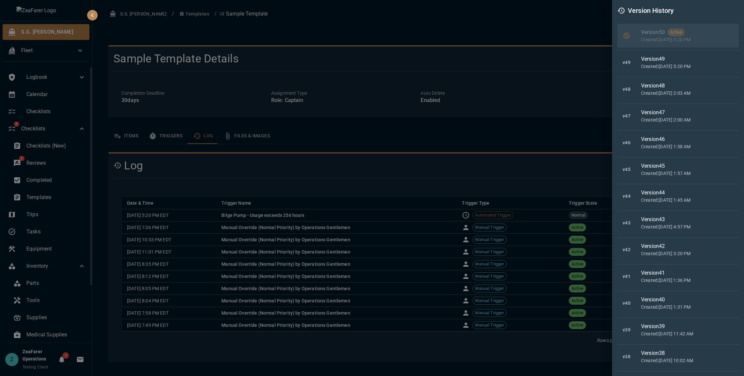
click at [513, 7] on div at bounding box center [372, 188] width 744 height 376
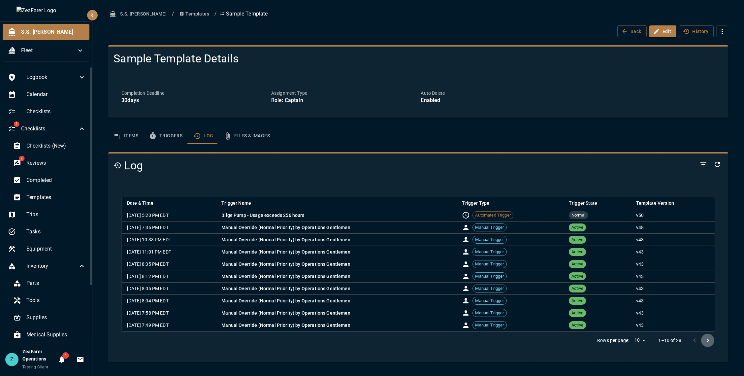
click at [710, 344] on button "Go to next page" at bounding box center [707, 339] width 13 height 13
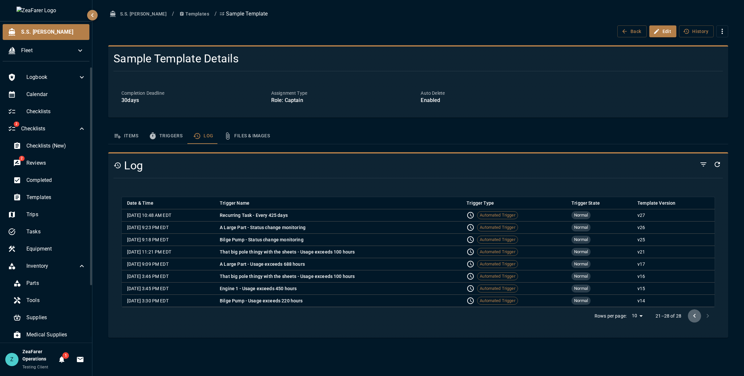
click at [692, 317] on icon "Go to previous page" at bounding box center [694, 316] width 8 height 8
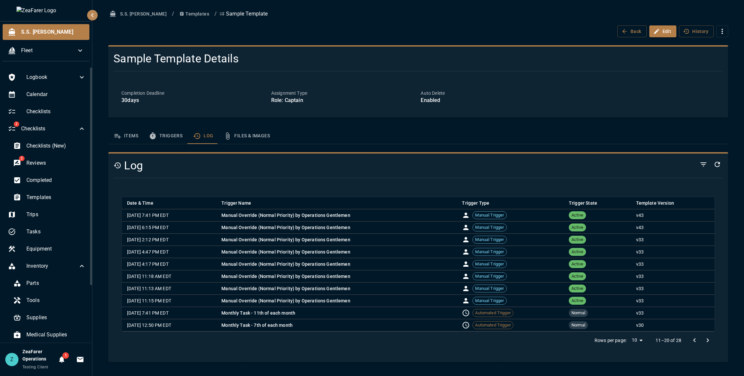
click at [692, 317] on td "v 33" at bounding box center [672, 313] width 84 height 12
click at [696, 335] on button "Go to previous page" at bounding box center [694, 339] width 13 height 13
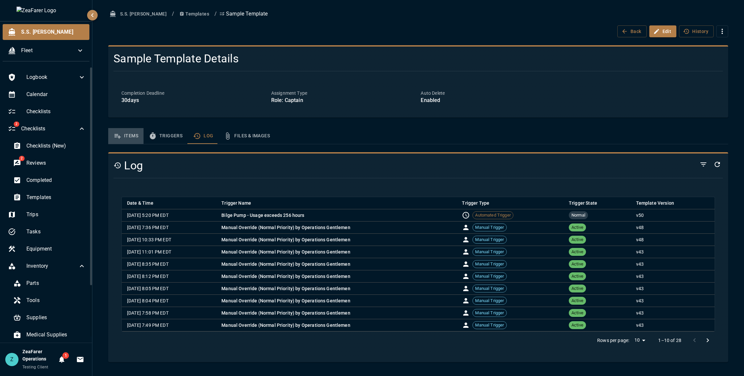
click at [135, 138] on button "Items" at bounding box center [125, 136] width 35 height 16
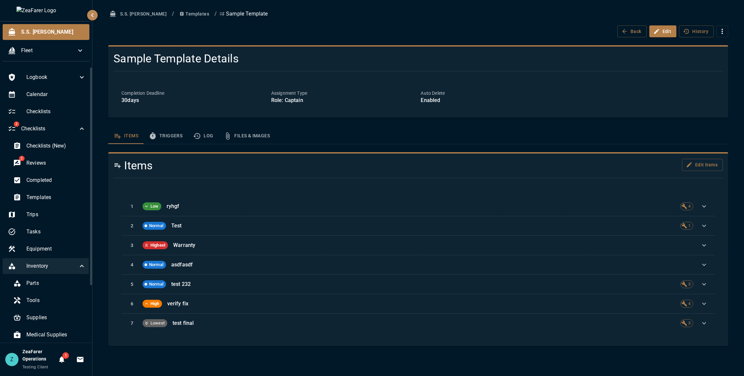
click at [83, 259] on div "Inventory" at bounding box center [47, 266] width 88 height 16
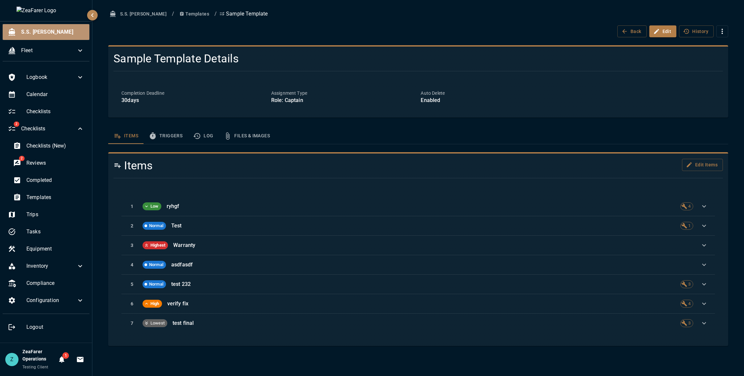
drag, startPoint x: 65, startPoint y: 37, endPoint x: 61, endPoint y: 38, distance: 4.0
click at [64, 37] on div "S.S. [PERSON_NAME]" at bounding box center [46, 32] width 87 height 16
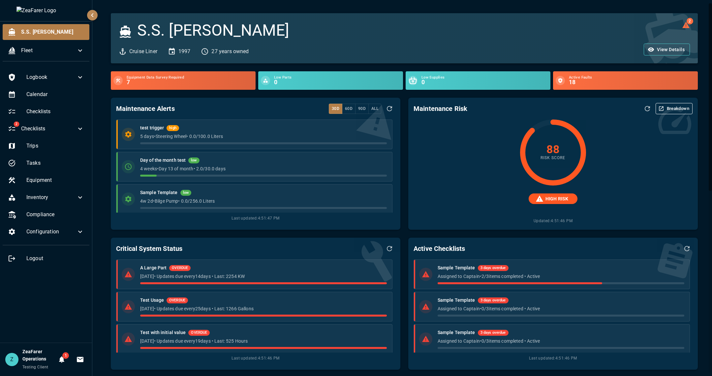
click at [252, 66] on div "Equipment Data Survey Required 7 Low Parts 0 Low Supplies 0 Active Faults 18" at bounding box center [400, 76] width 595 height 26
click at [672, 107] on button "Breakdown" at bounding box center [674, 108] width 37 height 11
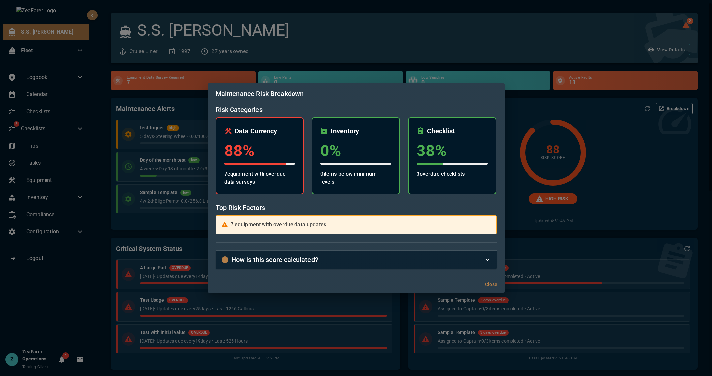
click at [638, 178] on div "Maintenance Risk Breakdown Risk Categories Data Currency 88 % 7 equipment with …" at bounding box center [356, 188] width 712 height 376
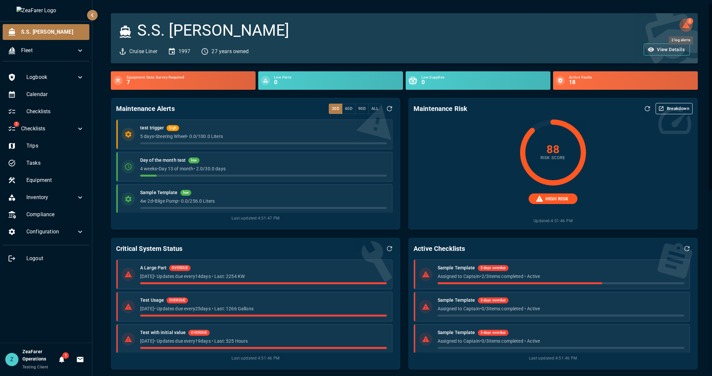
click at [687, 24] on span "2" at bounding box center [690, 21] width 7 height 7
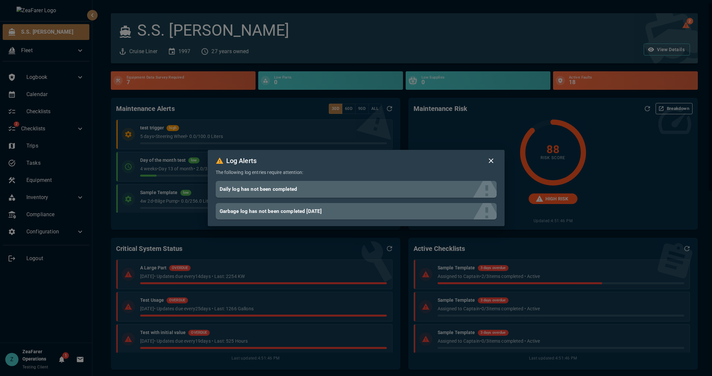
click at [451, 9] on div "Log Alerts The following log entries require attention: Daily log has not been …" at bounding box center [356, 188] width 712 height 376
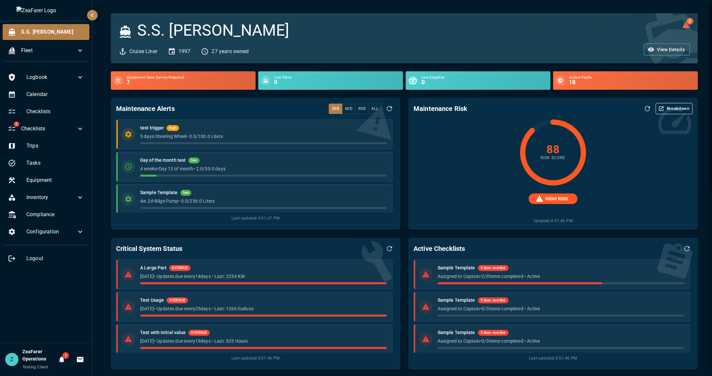
drag, startPoint x: 695, startPoint y: 112, endPoint x: 682, endPoint y: 113, distance: 13.2
click at [694, 112] on div "2 S.S. [PERSON_NAME] Liner 1997 27 years owned View Details Equipment Data Surv…" at bounding box center [402, 367] width 605 height 708
click at [681, 113] on button "Breakdown" at bounding box center [674, 108] width 37 height 11
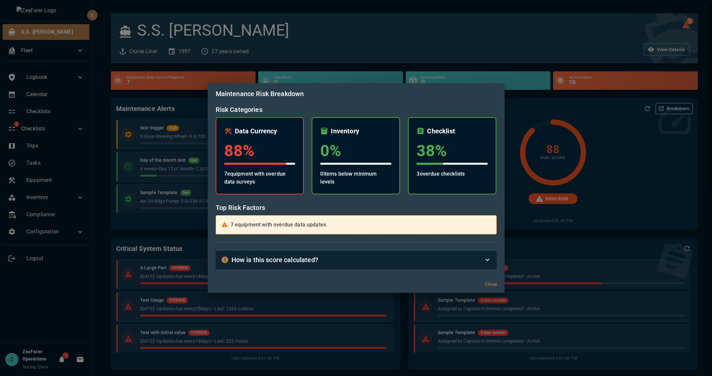
click at [437, 266] on div "How is this score calculated?" at bounding box center [356, 259] width 281 height 18
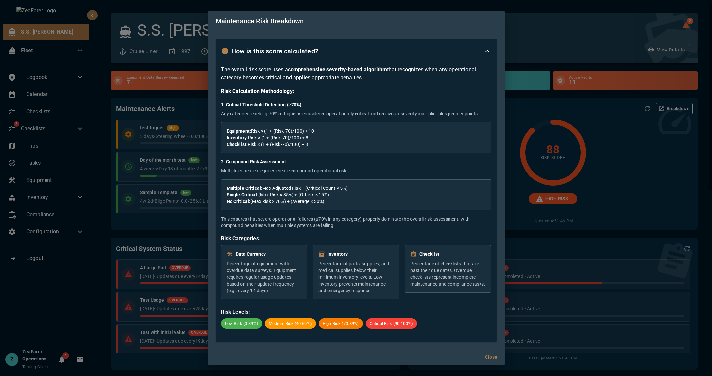
scroll to position [139, 0]
click at [606, 152] on div "Maintenance Risk Breakdown Risk Categories Data Currency 88 % 7 equipment with …" at bounding box center [356, 188] width 712 height 376
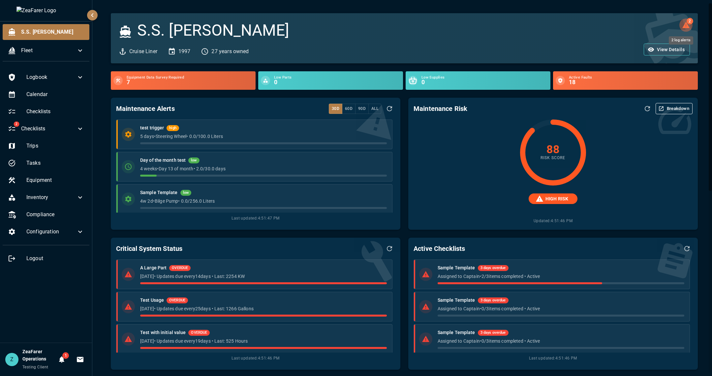
click at [684, 25] on icon "2 log alerts" at bounding box center [686, 25] width 8 height 8
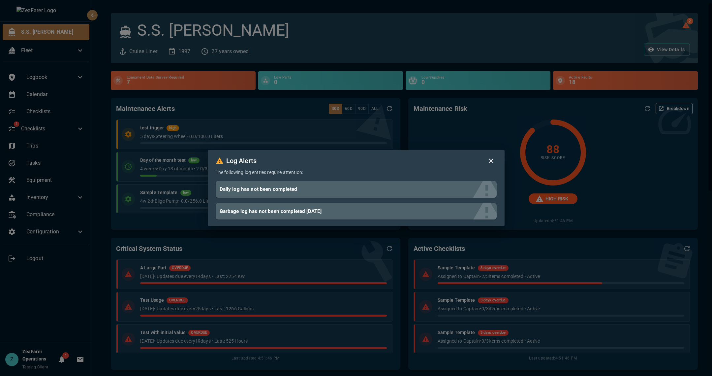
click at [530, 80] on div "Log Alerts The following log entries require attention: Daily log has not been …" at bounding box center [356, 188] width 712 height 376
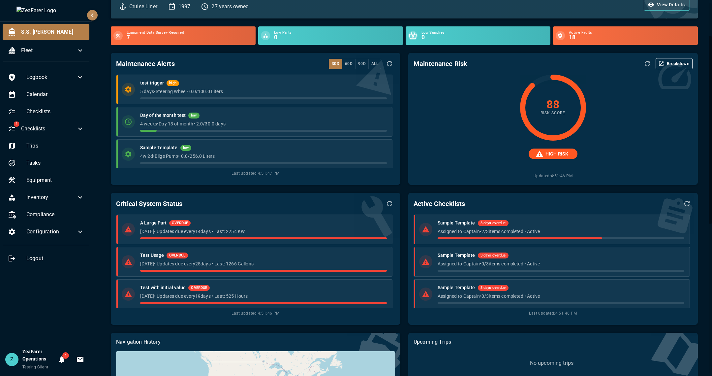
scroll to position [0, 0]
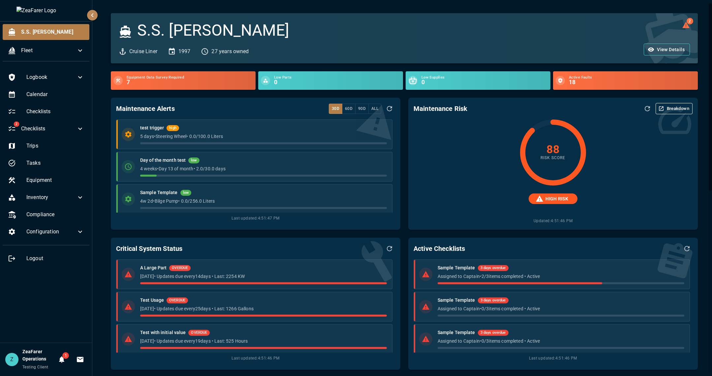
click at [225, 104] on div "Maintenance Alerts 30d 60d 90d All" at bounding box center [255, 108] width 279 height 11
click at [212, 99] on div "Maintenance Alerts 30d 60d 90d All test trigger high 5 days • Steering Wheel • …" at bounding box center [256, 164] width 290 height 132
click at [455, 123] on div "88 Risk Score HIGH RISK Updated: 4:51:46 PM" at bounding box center [552, 171] width 279 height 105
click at [662, 108] on button "Breakdown" at bounding box center [674, 108] width 37 height 11
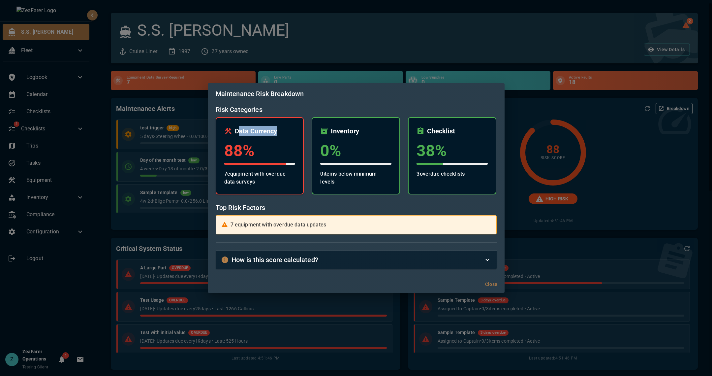
drag, startPoint x: 239, startPoint y: 131, endPoint x: 286, endPoint y: 132, distance: 47.5
click at [301, 134] on div "Data Currency 88 % 7 equipment with overdue data surveys" at bounding box center [260, 155] width 88 height 77
click at [280, 131] on div "Data Currency" at bounding box center [259, 131] width 71 height 11
click at [360, 253] on div "How is this score calculated?" at bounding box center [356, 259] width 281 height 18
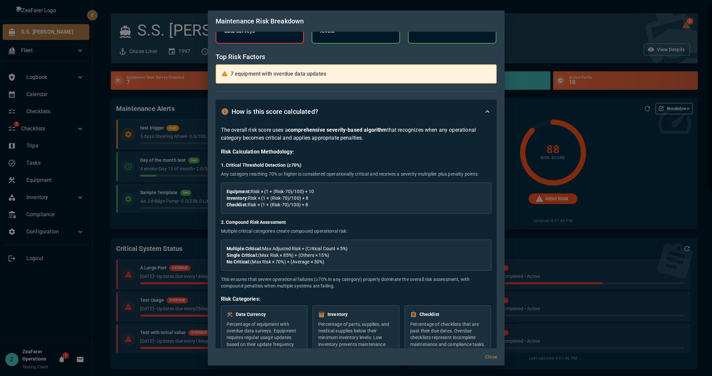
scroll to position [73, 0]
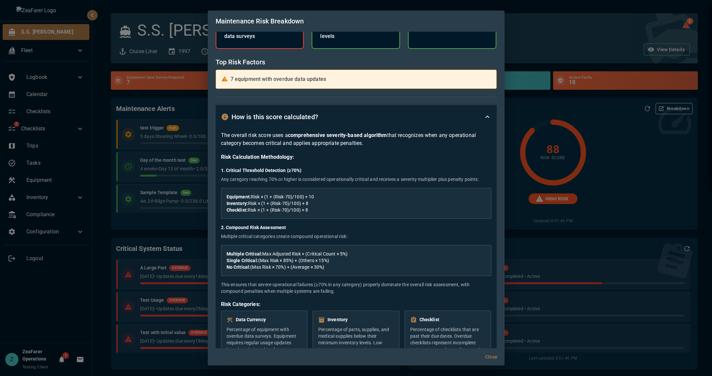
click at [478, 112] on div "How is this score calculated?" at bounding box center [352, 116] width 262 height 11
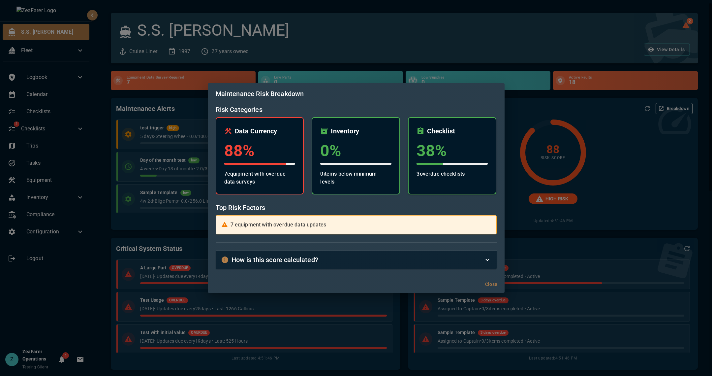
scroll to position [0, 0]
click at [449, 265] on div "How is this score calculated?" at bounding box center [356, 259] width 281 height 18
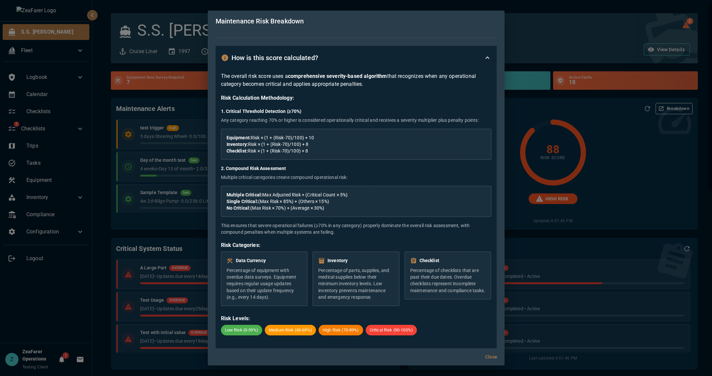
scroll to position [139, 0]
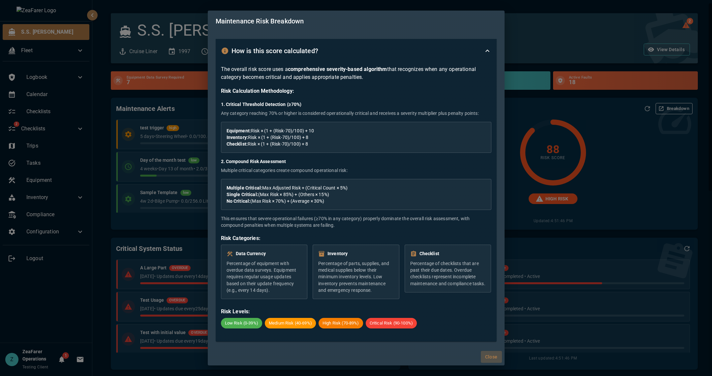
click at [488, 359] on button "Close" at bounding box center [491, 357] width 21 height 12
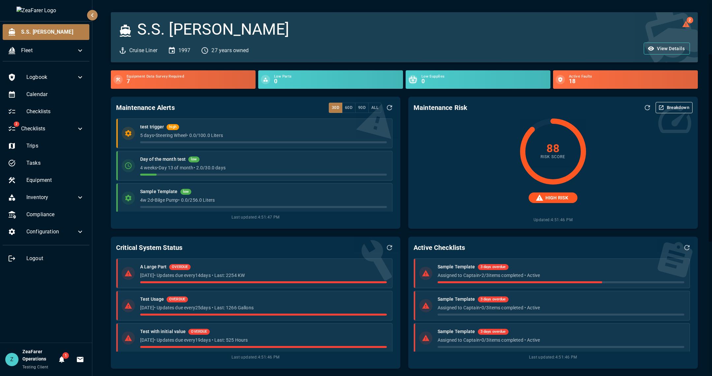
scroll to position [0, 0]
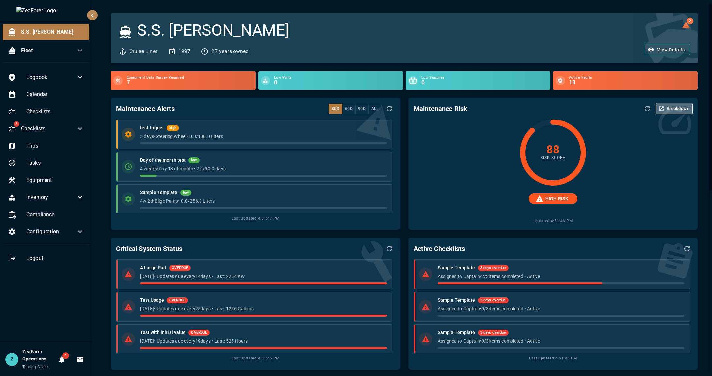
click at [674, 107] on button "Breakdown" at bounding box center [674, 108] width 37 height 11
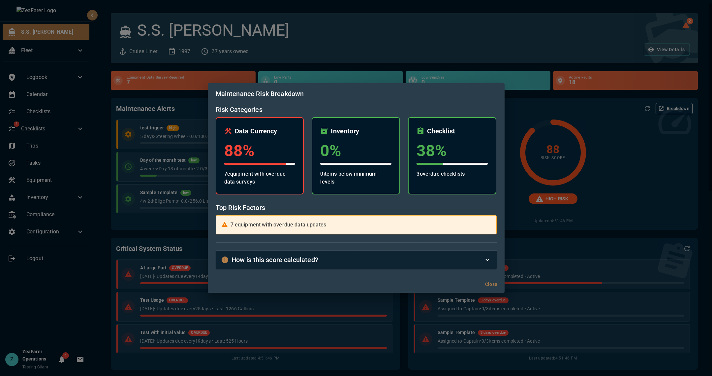
click at [634, 148] on div "Maintenance Risk Breakdown Risk Categories Data Currency 88 % 7 equipment with …" at bounding box center [356, 188] width 712 height 376
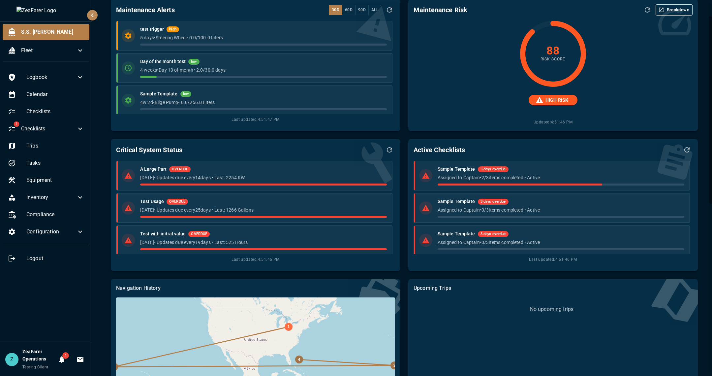
scroll to position [99, 0]
click at [661, 4] on button "Breakdown" at bounding box center [674, 9] width 37 height 11
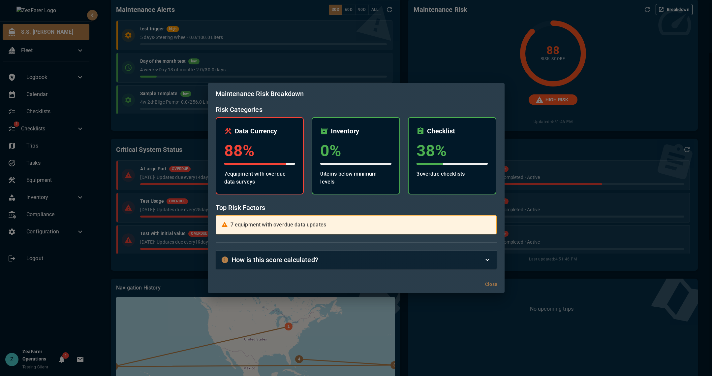
click at [674, 134] on div "Maintenance Risk Breakdown Risk Categories Data Currency 88 % 7 equipment with …" at bounding box center [356, 188] width 712 height 376
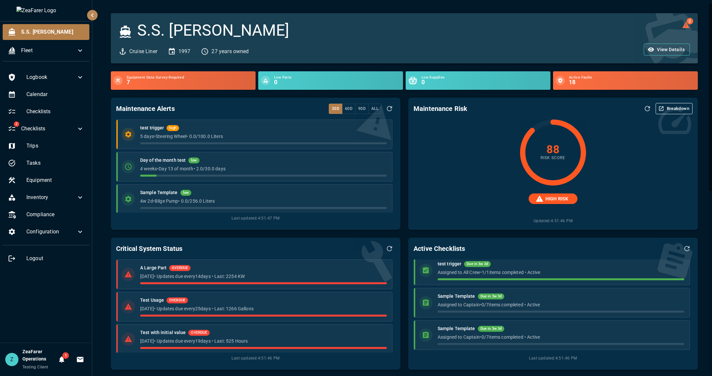
scroll to position [0, 0]
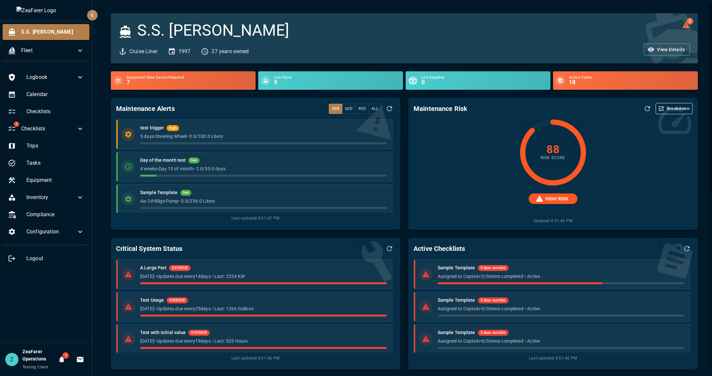
click at [678, 105] on button "Breakdown" at bounding box center [674, 108] width 37 height 11
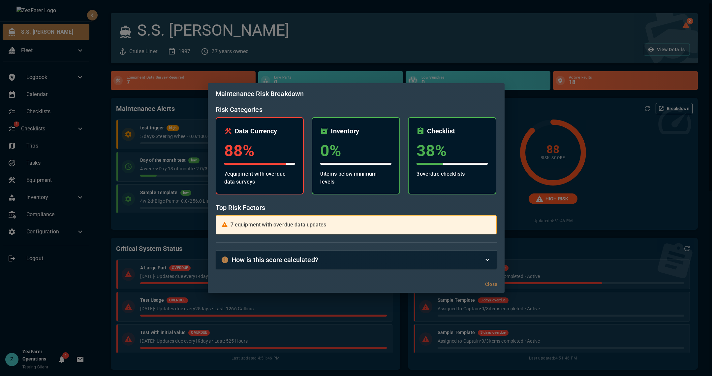
click at [649, 184] on div "Maintenance Risk Breakdown Risk Categories Data Currency 88 % 7 equipment with …" at bounding box center [356, 188] width 712 height 376
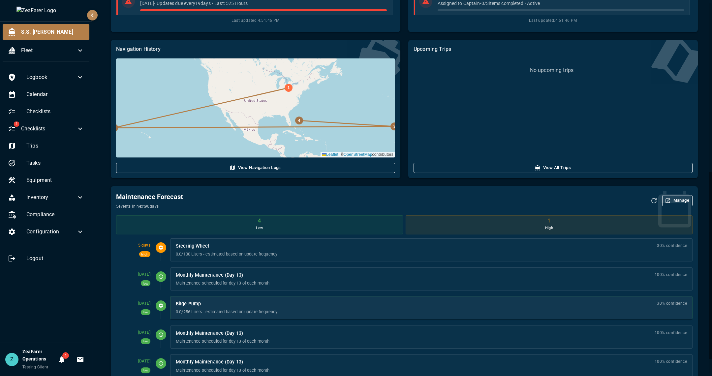
scroll to position [364, 0]
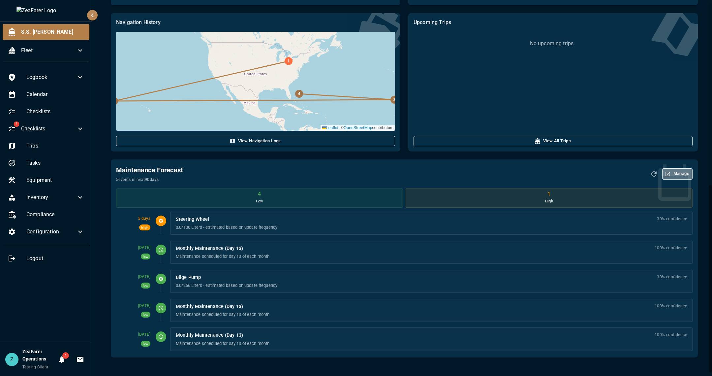
click at [676, 177] on button "Manage" at bounding box center [677, 173] width 30 height 11
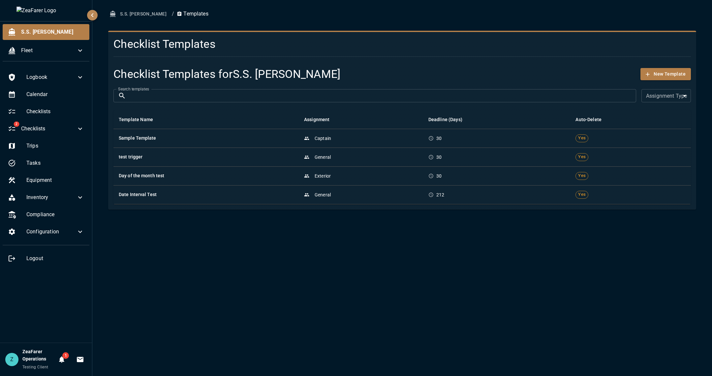
click at [132, 17] on button "S.S. [PERSON_NAME]" at bounding box center [138, 14] width 61 height 12
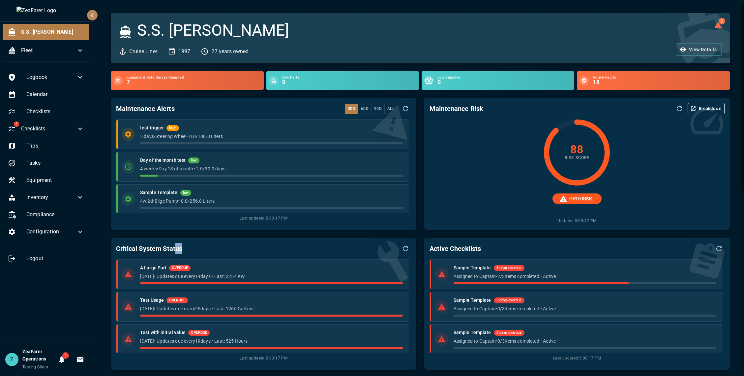
drag, startPoint x: 188, startPoint y: 246, endPoint x: 176, endPoint y: 248, distance: 12.0
click at [176, 248] on div "Critical System Status" at bounding box center [263, 248] width 295 height 11
click at [176, 248] on h6 "Critical System Status" at bounding box center [149, 248] width 66 height 11
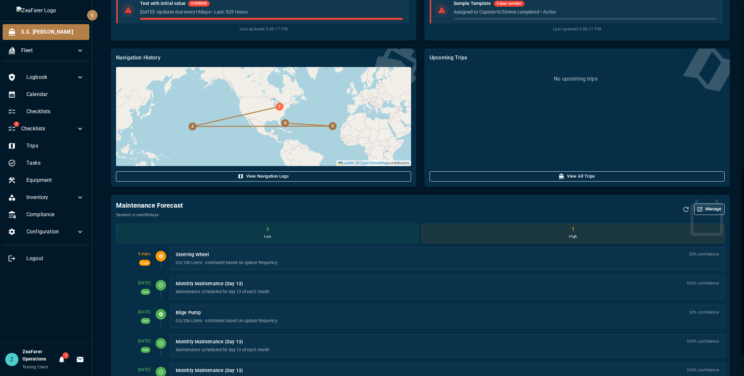
scroll to position [330, 0]
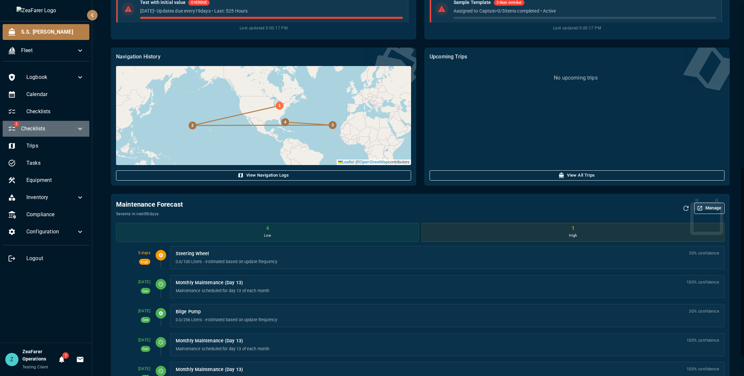
click at [73, 129] on span "Checklists" at bounding box center [48, 129] width 55 height 8
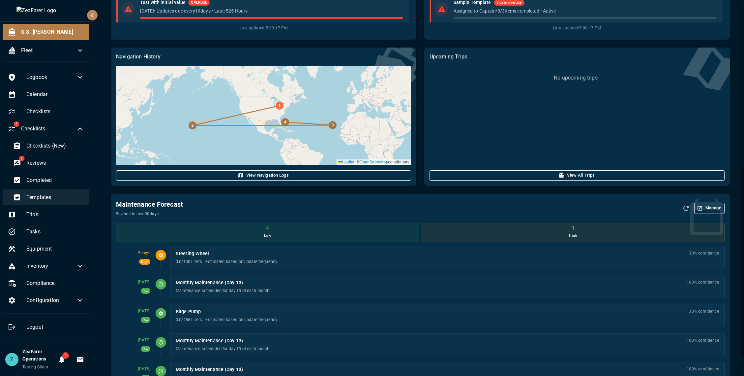
click at [60, 197] on span "Templates" at bounding box center [55, 197] width 58 height 8
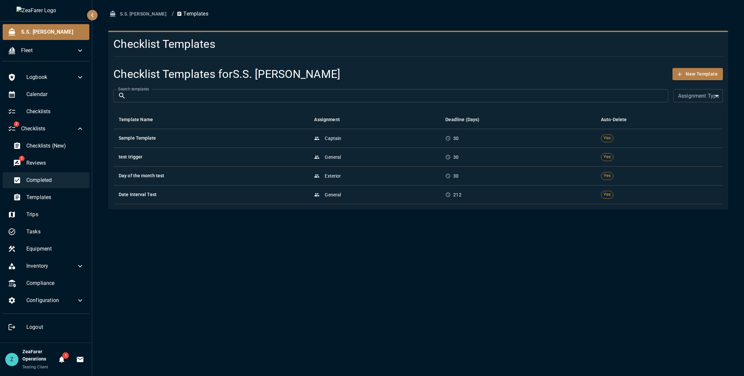
click at [63, 179] on span "Completed" at bounding box center [55, 180] width 58 height 8
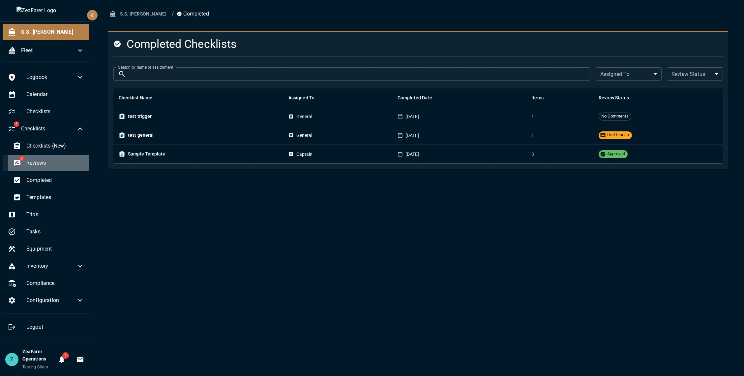
click at [65, 165] on span "Reviews" at bounding box center [55, 163] width 58 height 8
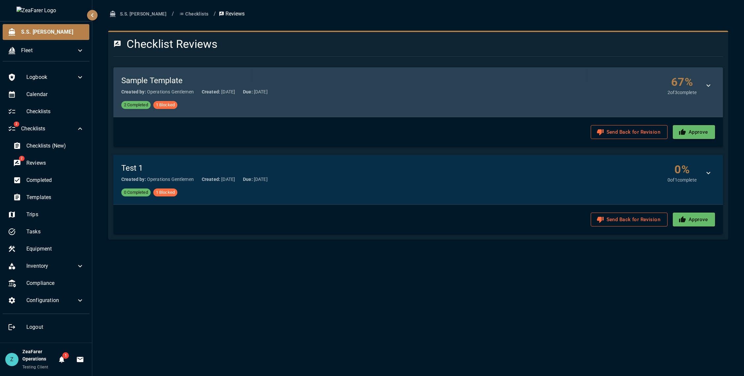
click at [713, 76] on div "67 % 2 of 3 complete" at bounding box center [691, 85] width 47 height 20
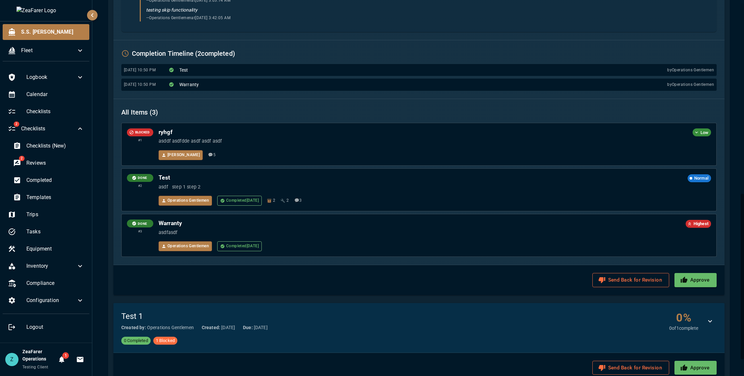
scroll to position [464, 0]
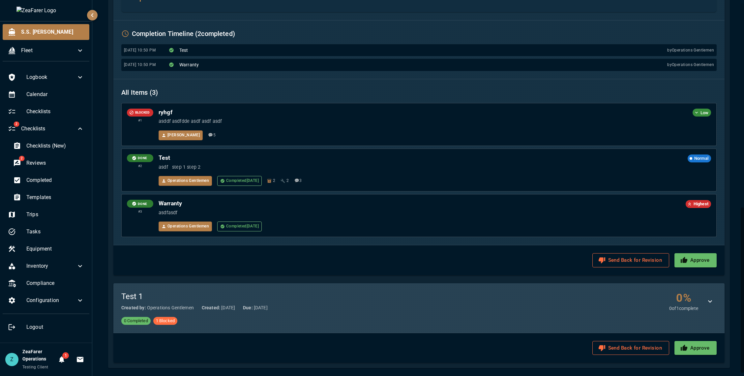
click at [708, 304] on icon "button" at bounding box center [710, 301] width 8 height 8
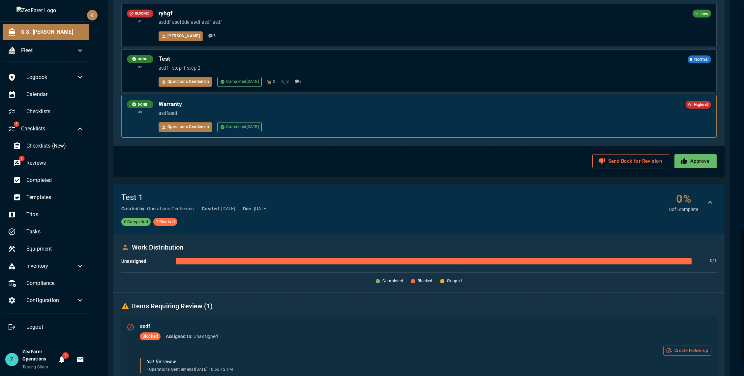
scroll to position [0, 0]
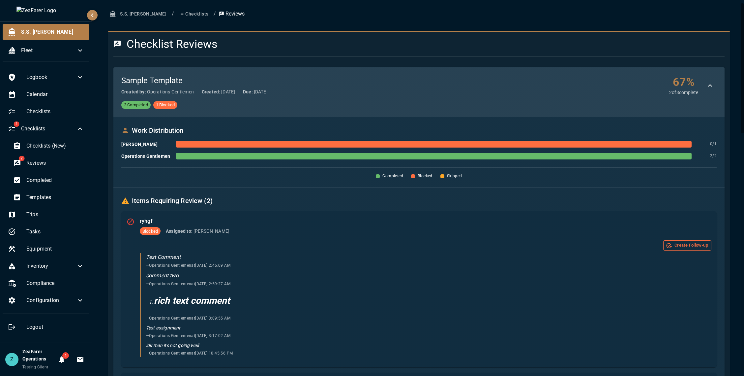
click at [708, 85] on icon "button" at bounding box center [710, 85] width 4 height 2
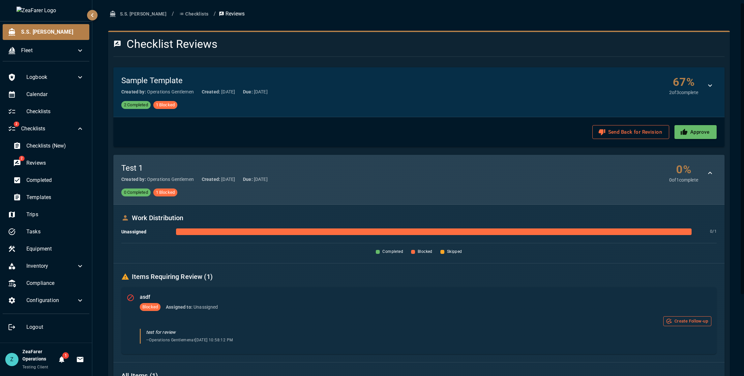
click at [709, 176] on icon "button" at bounding box center [710, 173] width 8 height 8
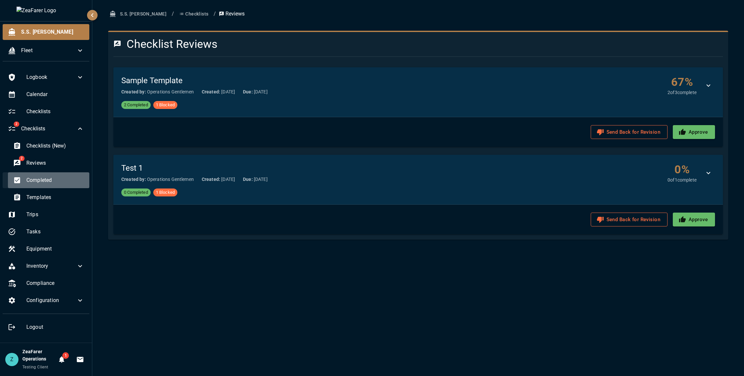
click at [66, 187] on div "Completed" at bounding box center [48, 180] width 81 height 16
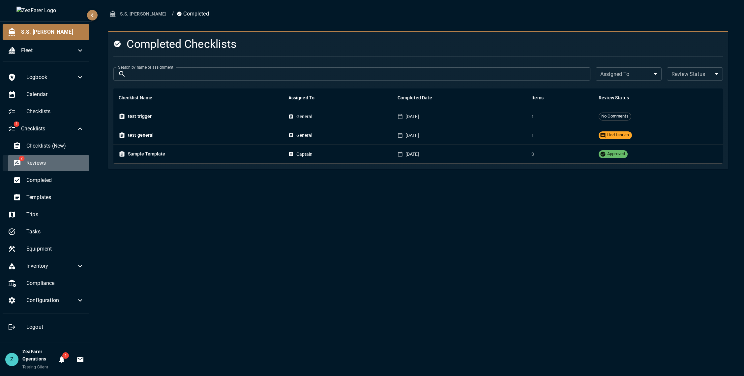
click at [65, 157] on div "2 Reviews" at bounding box center [48, 163] width 81 height 16
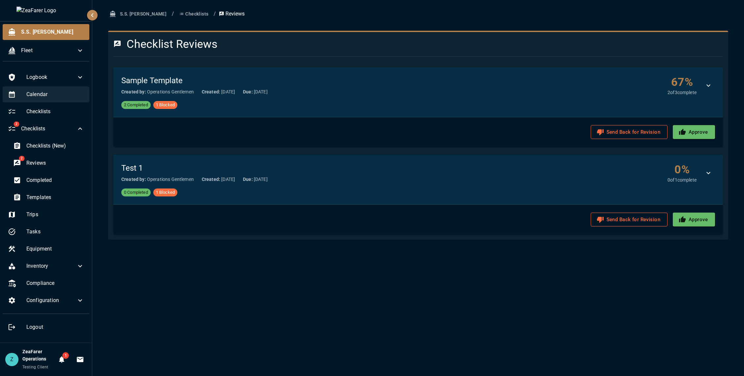
click at [55, 88] on div "Calendar" at bounding box center [46, 94] width 87 height 16
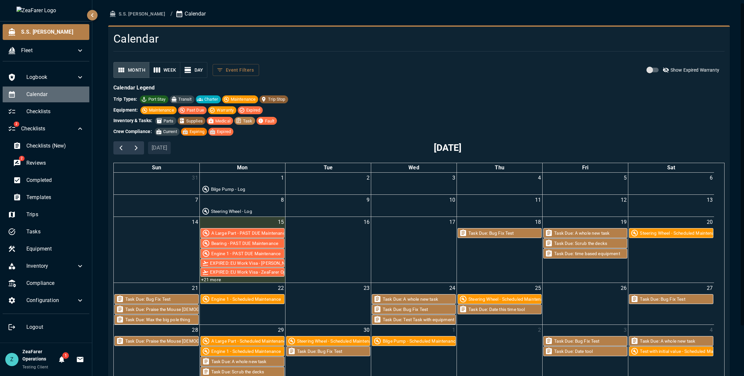
click at [50, 93] on span "Calendar" at bounding box center [55, 94] width 58 height 8
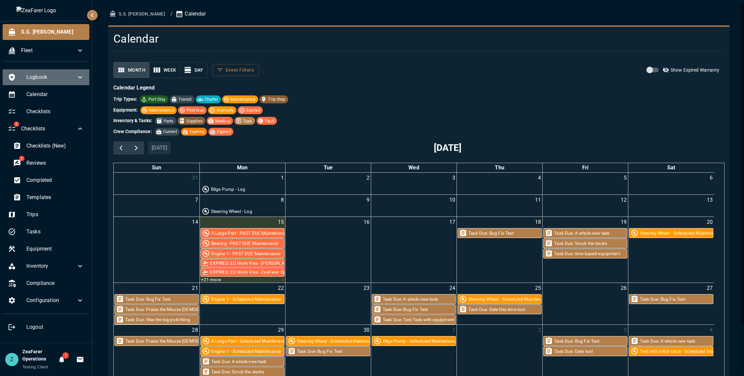
click at [59, 78] on span "Logbook" at bounding box center [51, 77] width 50 height 8
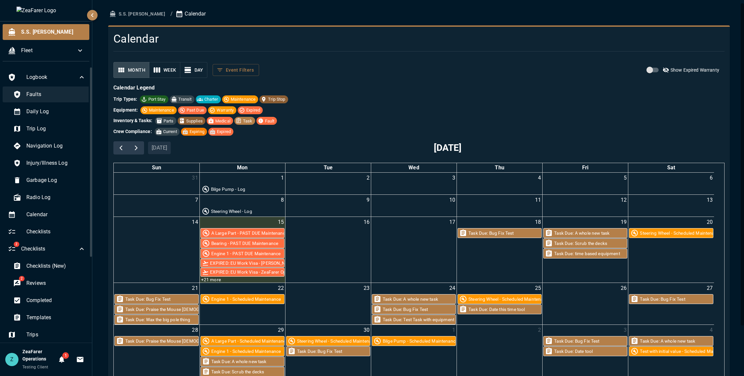
click at [52, 99] on div "Faults" at bounding box center [49, 94] width 83 height 16
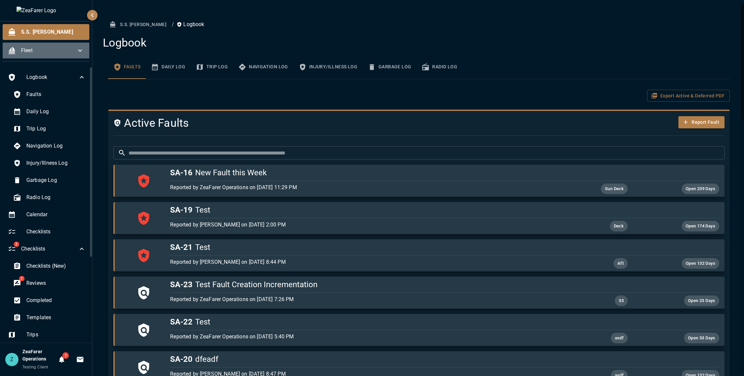
click at [26, 51] on span "Fleet" at bounding box center [48, 50] width 55 height 8
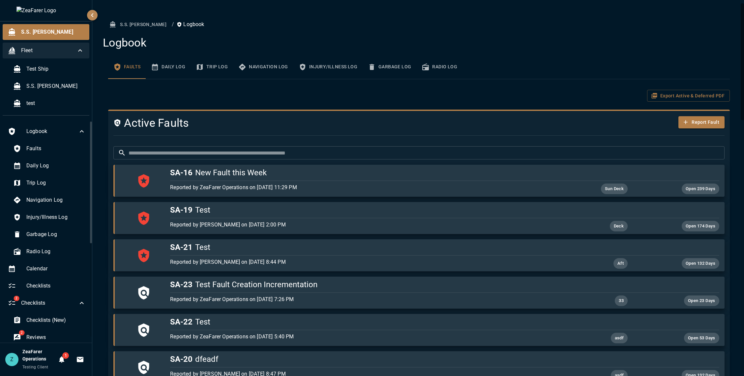
click at [51, 55] on div "Fleet" at bounding box center [46, 51] width 87 height 16
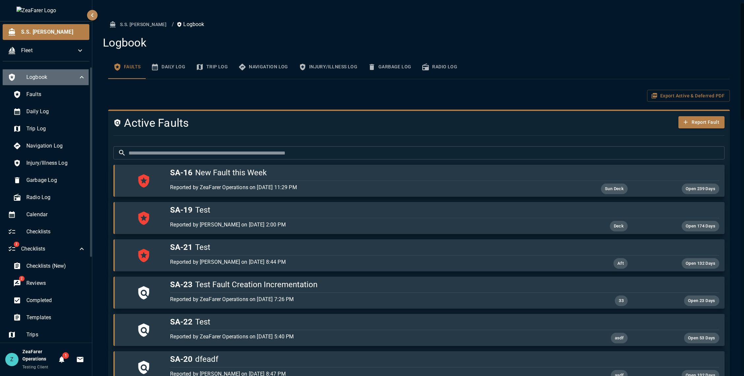
click at [68, 79] on span "Logbook" at bounding box center [51, 77] width 51 height 8
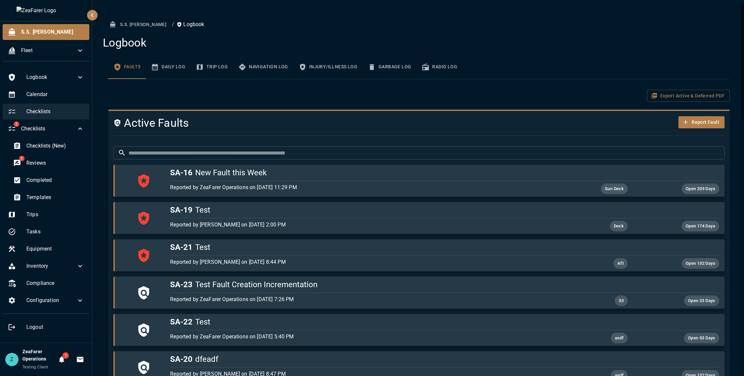
click at [83, 119] on div "Checklists" at bounding box center [46, 112] width 87 height 16
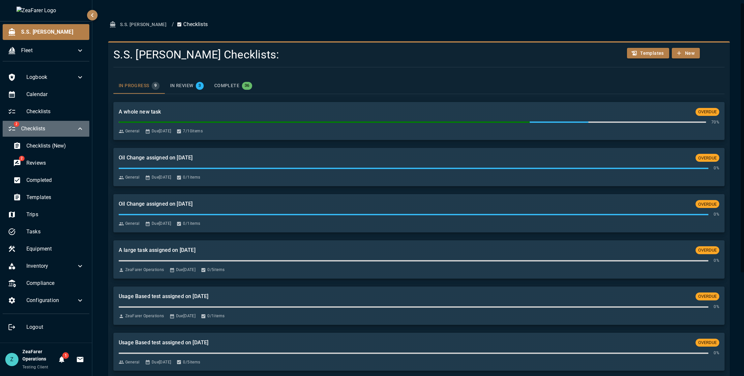
click at [82, 125] on icon at bounding box center [80, 129] width 8 height 8
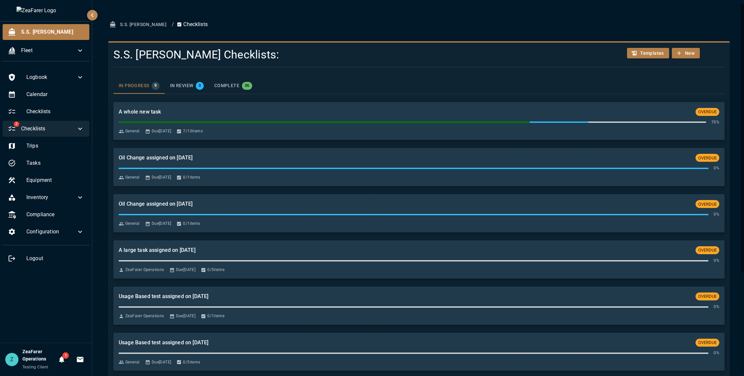
click at [319, 57] on h4 "S.S. [PERSON_NAME] Checklists:" at bounding box center [367, 55] width 508 height 14
click at [81, 230] on icon at bounding box center [80, 232] width 8 height 8
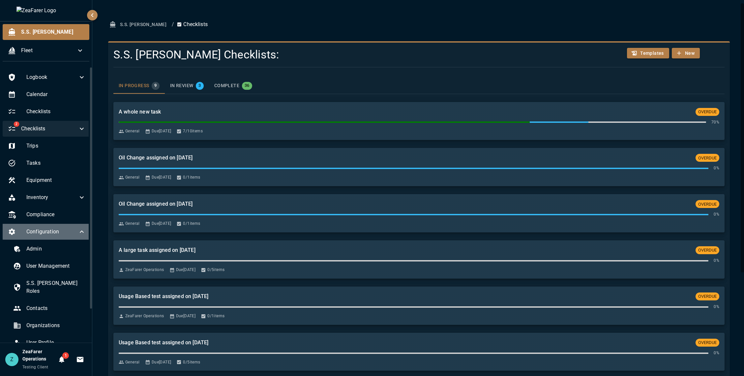
click at [81, 230] on div "Configuration" at bounding box center [47, 232] width 88 height 16
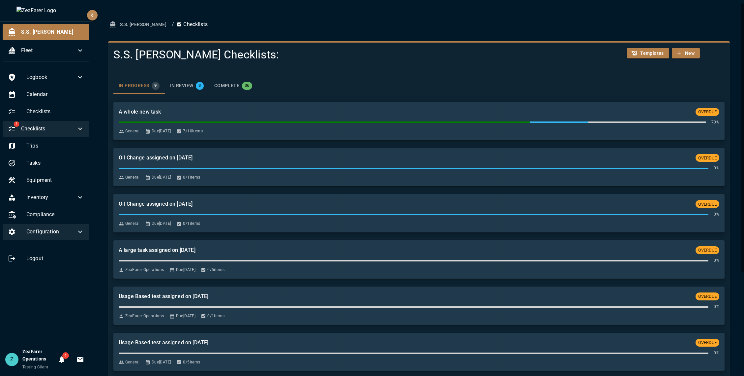
click at [81, 230] on icon at bounding box center [80, 232] width 8 height 8
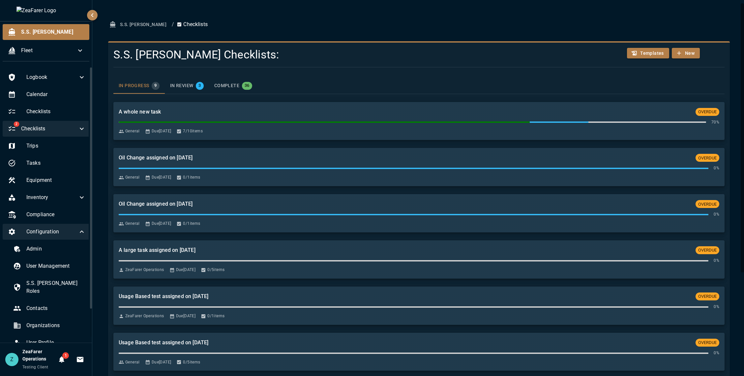
scroll to position [32, 0]
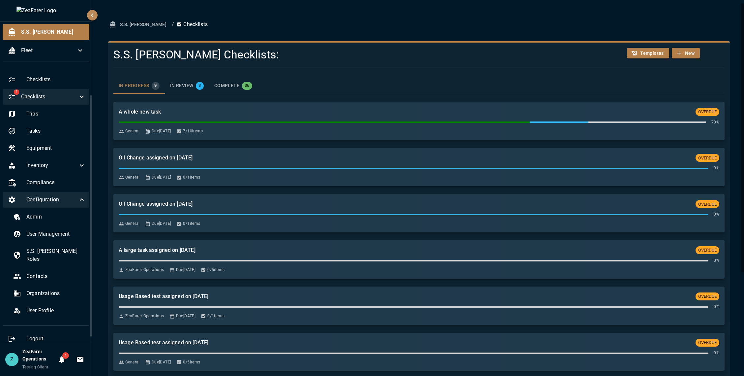
click at [78, 203] on icon at bounding box center [82, 200] width 8 height 8
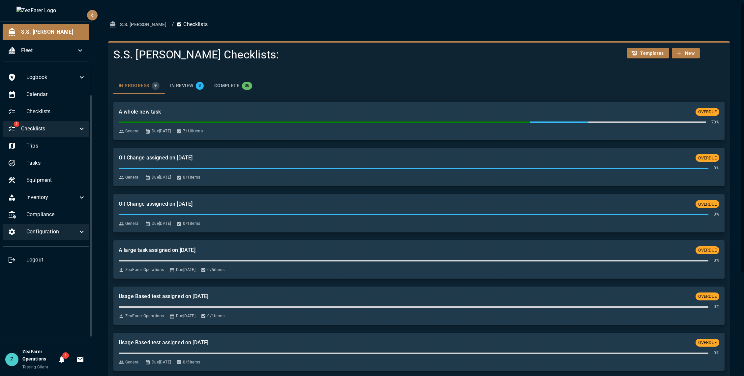
scroll to position [0, 0]
click at [84, 201] on div "Inventory" at bounding box center [46, 197] width 87 height 16
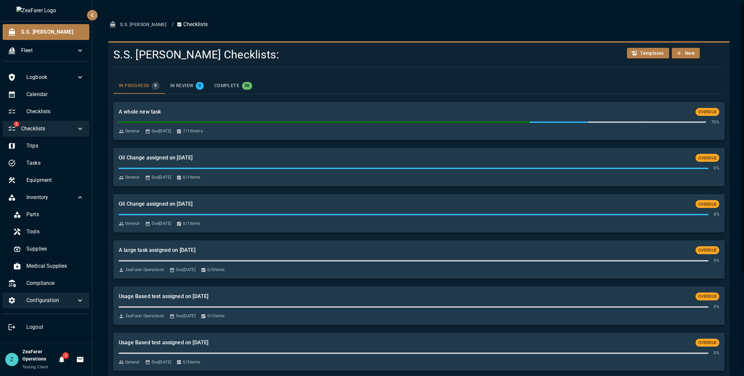
click at [80, 302] on icon at bounding box center [80, 300] width 8 height 8
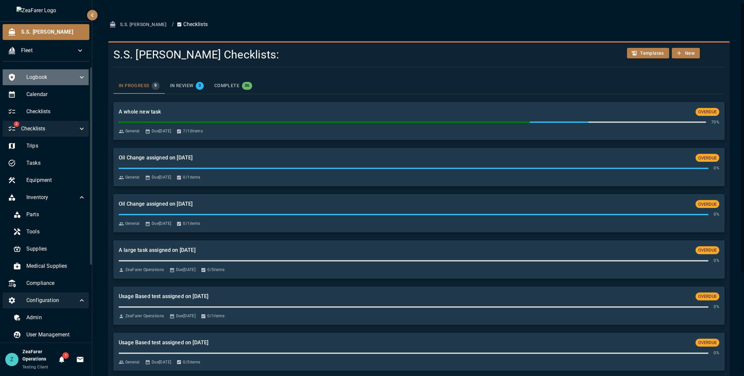
click at [80, 72] on div "Logbook" at bounding box center [47, 77] width 88 height 16
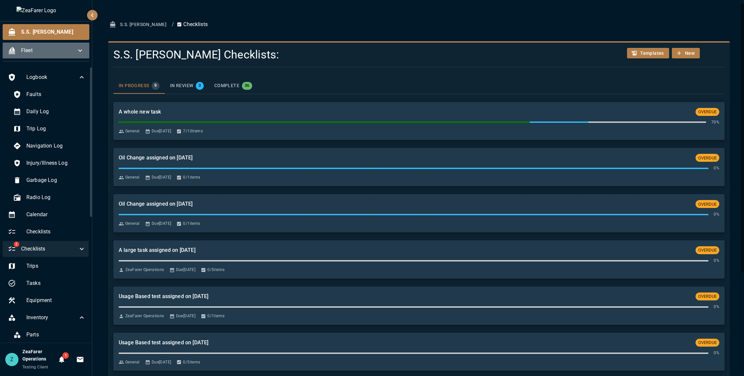
click at [82, 54] on icon at bounding box center [80, 50] width 8 height 8
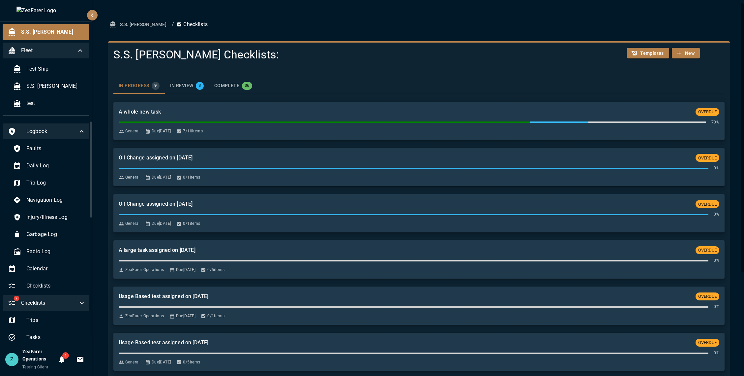
click at [71, 126] on div "Logbook" at bounding box center [47, 131] width 88 height 16
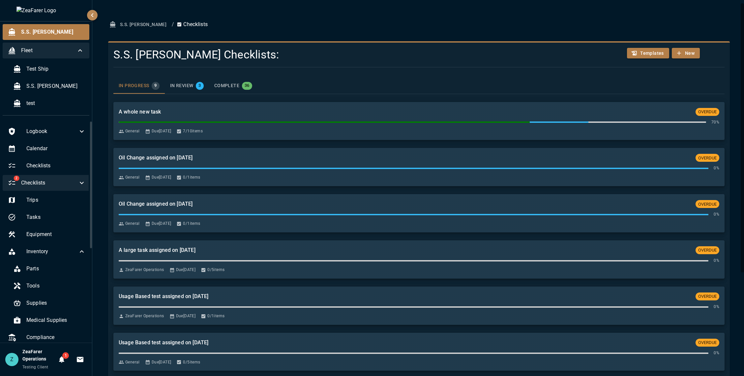
click at [78, 181] on icon at bounding box center [82, 183] width 8 height 8
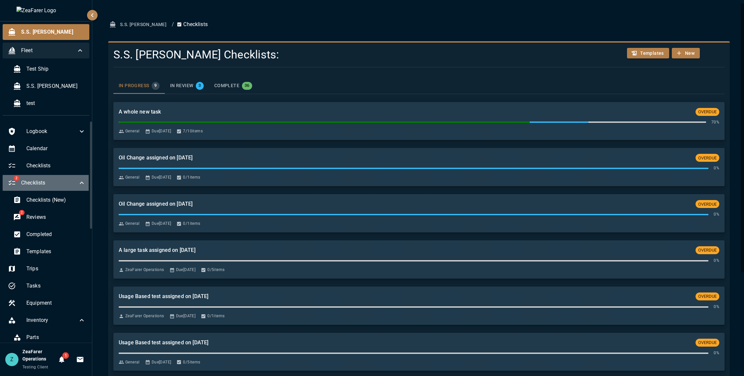
click at [80, 175] on div "2 Checklists" at bounding box center [47, 183] width 88 height 16
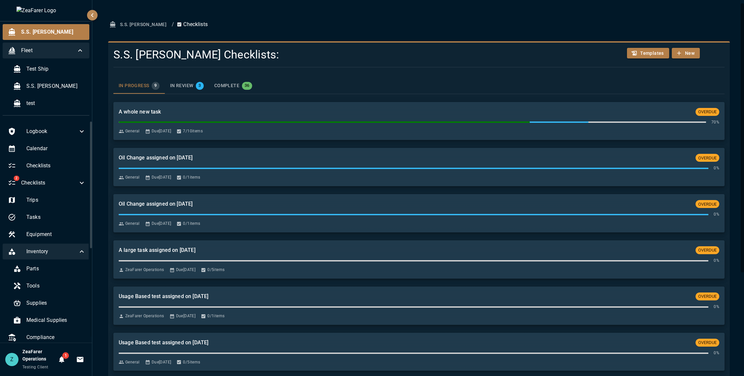
click at [82, 252] on div "Inventory" at bounding box center [47, 251] width 88 height 16
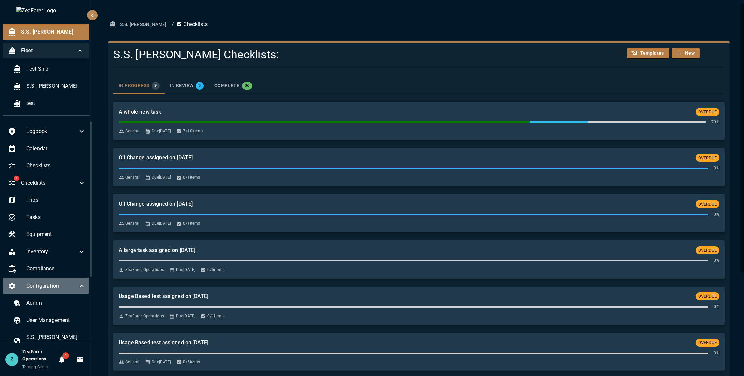
click at [78, 283] on icon at bounding box center [82, 286] width 8 height 8
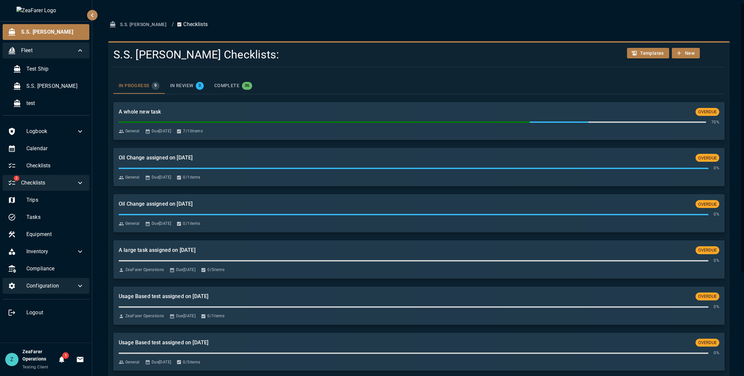
click at [84, 188] on div "2 Checklists" at bounding box center [46, 183] width 87 height 16
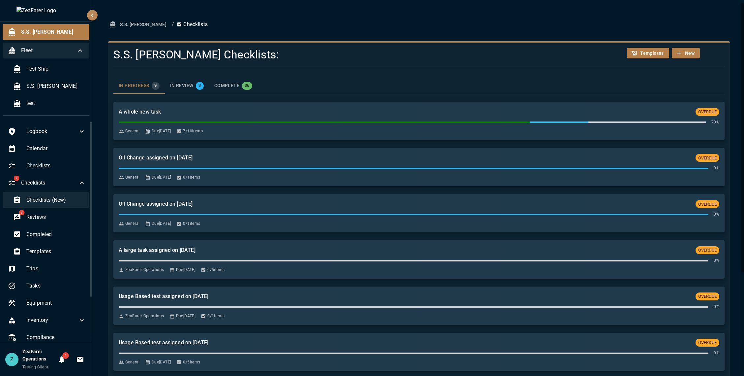
click at [50, 206] on div "Checklists (New)" at bounding box center [49, 200] width 83 height 16
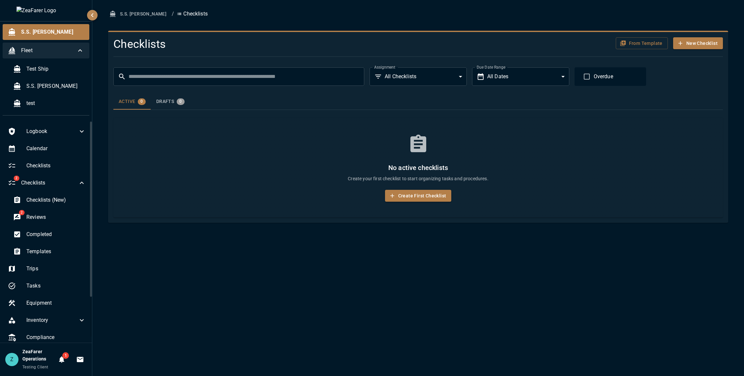
drag, startPoint x: 449, startPoint y: 48, endPoint x: 508, endPoint y: 71, distance: 63.9
click at [449, 48] on h4 "Checklists" at bounding box center [315, 44] width 405 height 14
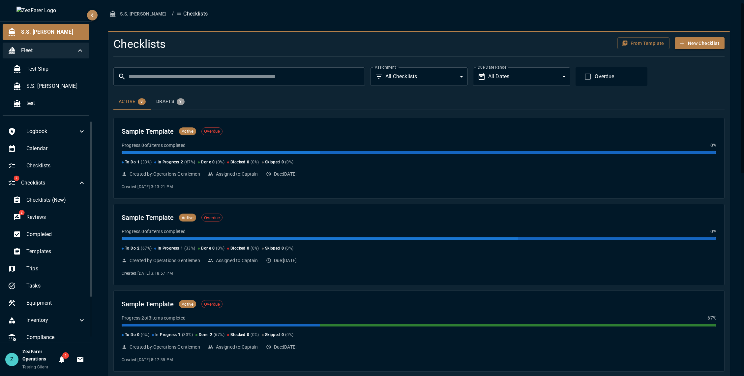
click at [512, 71] on body "S.S. [PERSON_NAME] Fleet Test Ship S.S. [PERSON_NAME] test Logbook Calendar Che…" at bounding box center [372, 188] width 744 height 376
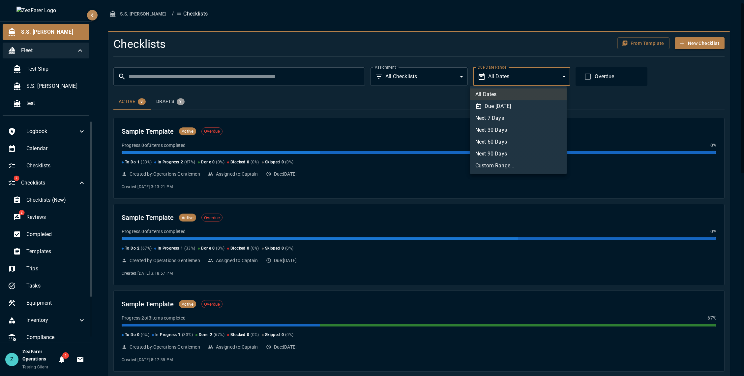
click at [507, 169] on li "Custom Range..." at bounding box center [518, 166] width 97 height 12
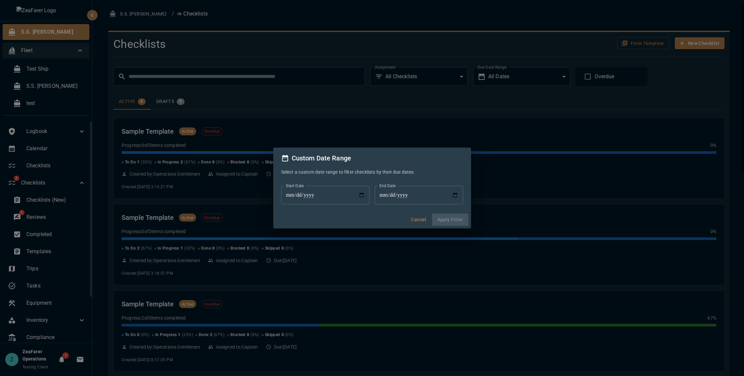
click at [358, 196] on input "Start Date" at bounding box center [325, 195] width 88 height 18
type input "**********"
click at [461, 195] on input "End Date" at bounding box center [419, 195] width 88 height 18
click at [460, 195] on input "End Date" at bounding box center [419, 195] width 88 height 18
click at [458, 195] on input "End Date" at bounding box center [419, 195] width 88 height 18
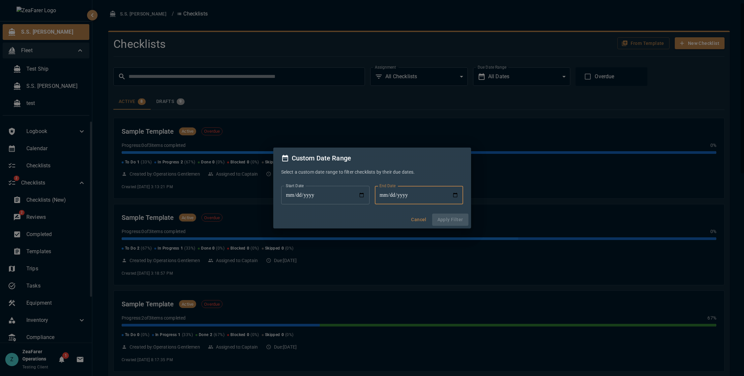
type input "**********"
click at [459, 221] on button "Apply Filter" at bounding box center [450, 219] width 36 height 12
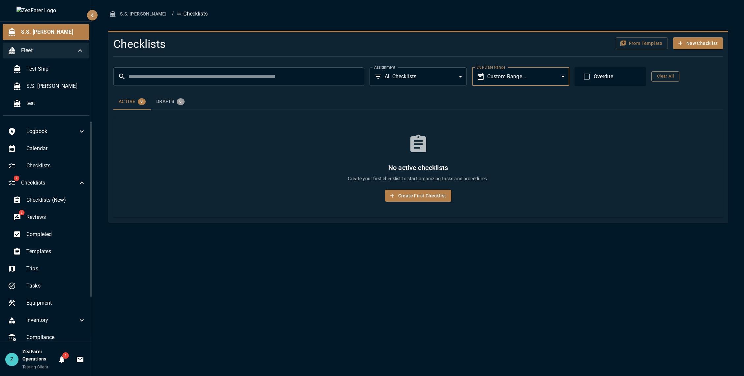
click at [667, 76] on button "Clear All" at bounding box center [666, 76] width 28 height 10
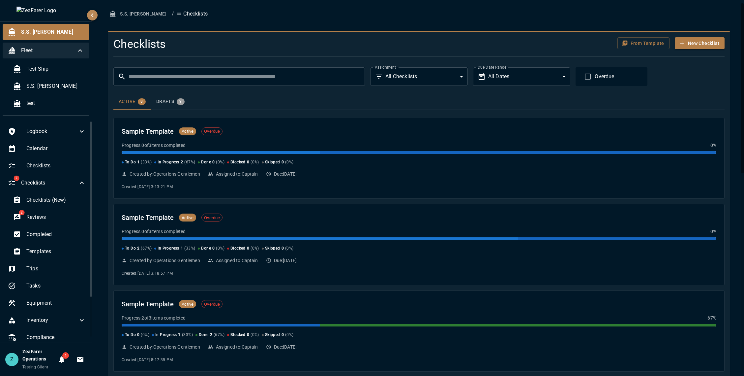
click at [556, 77] on body "S.S. [PERSON_NAME] Fleet Test Ship S.S. [PERSON_NAME] test Logbook Calendar Che…" at bounding box center [372, 188] width 744 height 376
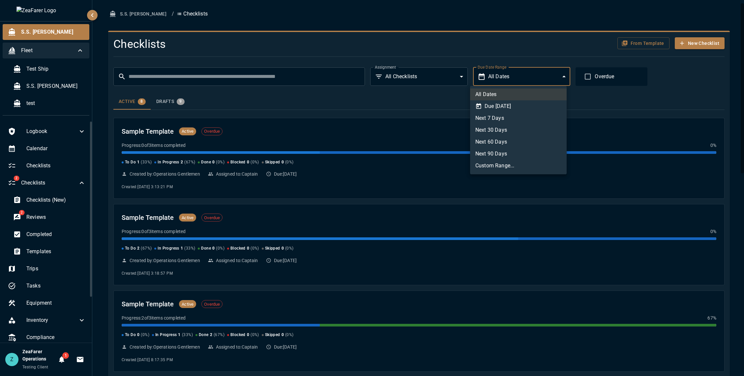
click at [532, 120] on li "Next 7 Days" at bounding box center [518, 118] width 97 height 12
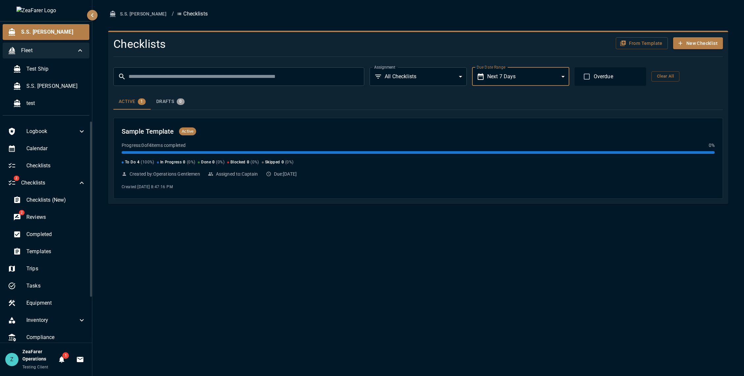
click at [659, 76] on button "Clear All" at bounding box center [666, 76] width 28 height 10
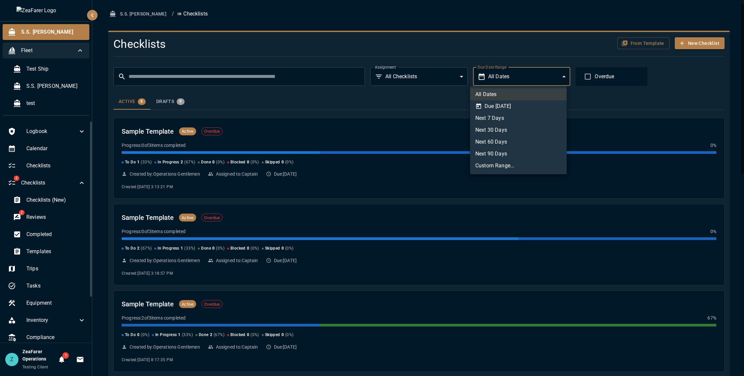
click at [538, 75] on body "S.S. [PERSON_NAME] Fleet Test Ship S.S. [PERSON_NAME] test Logbook Calendar Che…" at bounding box center [372, 188] width 744 height 376
click at [505, 151] on li "Next 90 Days" at bounding box center [518, 154] width 97 height 12
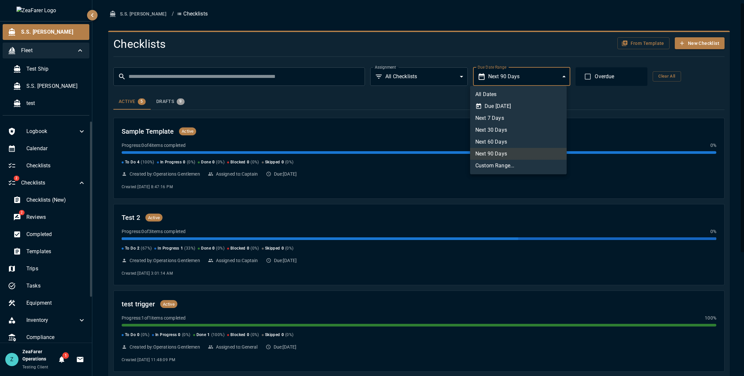
click at [566, 75] on body "S.S. [PERSON_NAME] Fleet Test Ship S.S. [PERSON_NAME] test Logbook Calendar Che…" at bounding box center [372, 188] width 744 height 376
click at [524, 105] on li "Due [DATE]" at bounding box center [518, 106] width 97 height 12
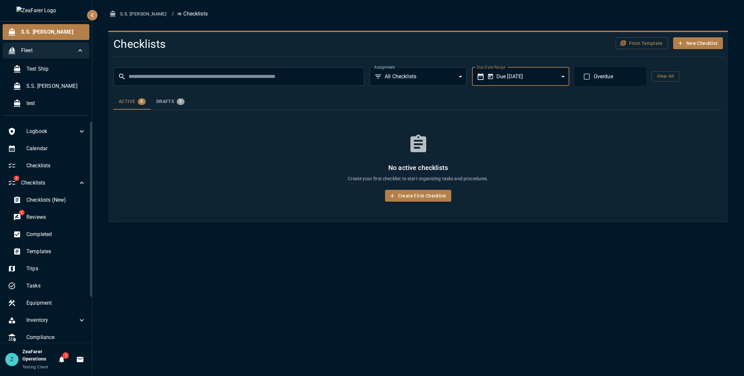
click at [558, 78] on body "S.S. [PERSON_NAME] Fleet Test Ship S.S. [PERSON_NAME] test Logbook Calendar Che…" at bounding box center [372, 188] width 744 height 376
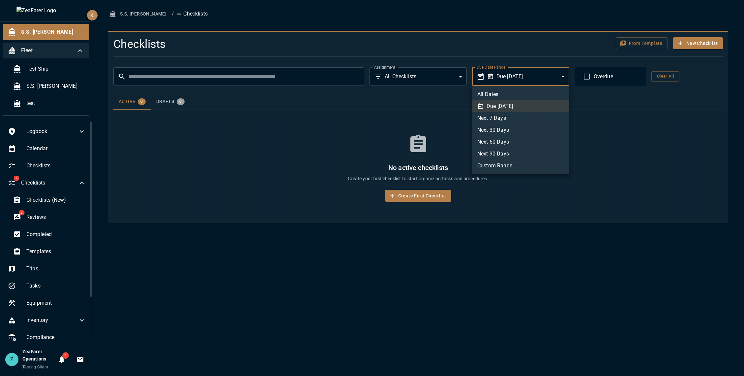
click at [538, 88] on ul "All Dates Due [DATE] Next 7 Days Next 30 Days Next 60 Days Next 90 Days Custom …" at bounding box center [520, 130] width 97 height 88
click at [537, 93] on li "All Dates" at bounding box center [520, 94] width 97 height 12
type input "***"
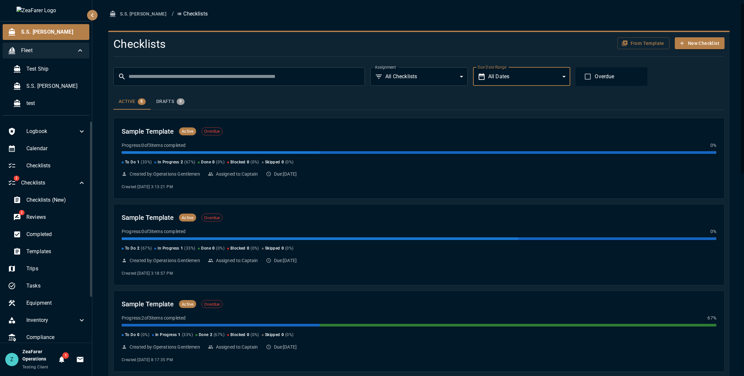
click at [664, 82] on div "​ ​ Assignment All Checklists *** Assignment Due Date Range All Dates *** Due D…" at bounding box center [416, 74] width 617 height 24
click at [78, 128] on icon at bounding box center [82, 131] width 8 height 8
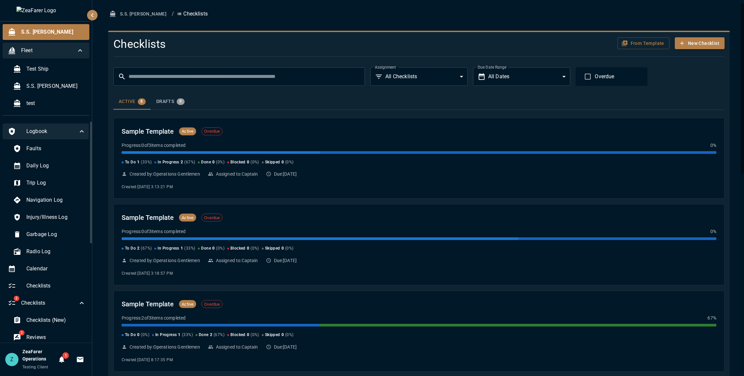
click at [78, 128] on icon at bounding box center [82, 131] width 8 height 8
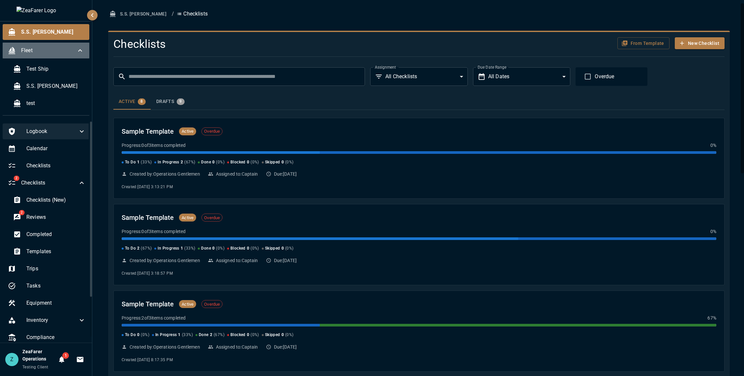
click at [75, 49] on span "Fleet" at bounding box center [48, 50] width 55 height 8
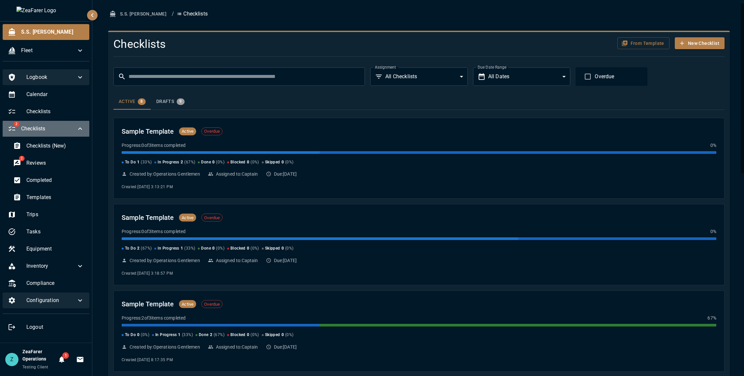
click at [68, 129] on span "Checklists" at bounding box center [48, 129] width 55 height 8
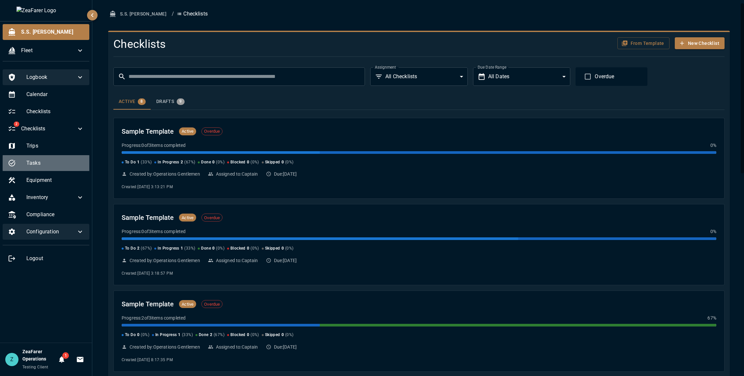
click at [69, 159] on span "Tasks" at bounding box center [55, 163] width 58 height 8
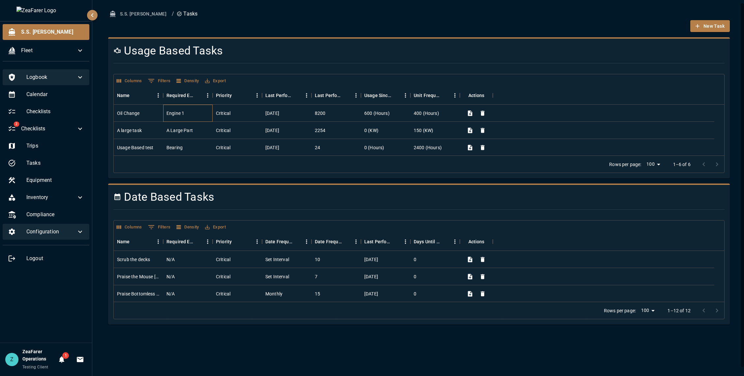
click at [193, 115] on div "Engine 1" at bounding box center [187, 113] width 49 height 17
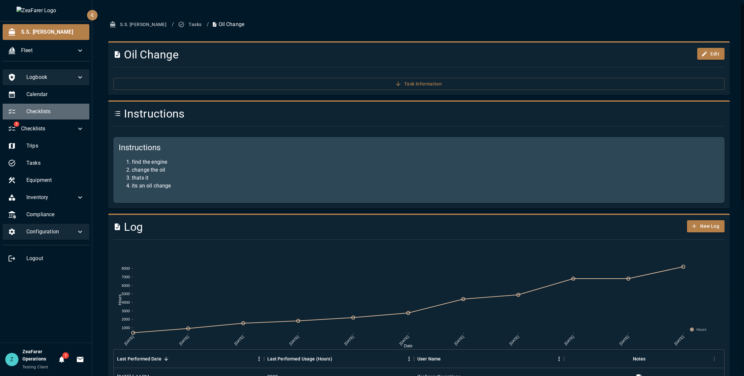
click at [62, 113] on span "Checklists" at bounding box center [55, 111] width 58 height 8
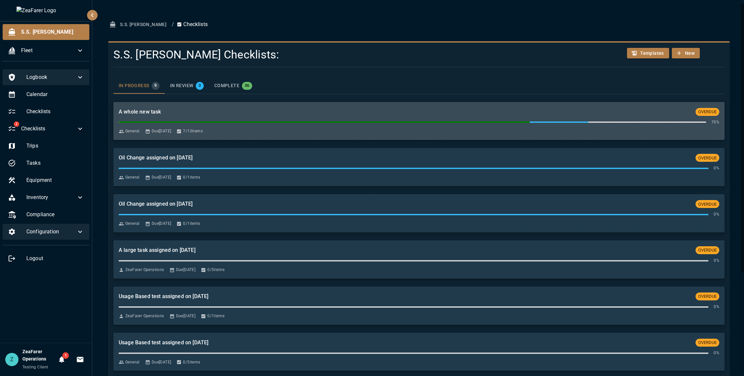
click at [285, 119] on div "70 %" at bounding box center [419, 122] width 601 height 7
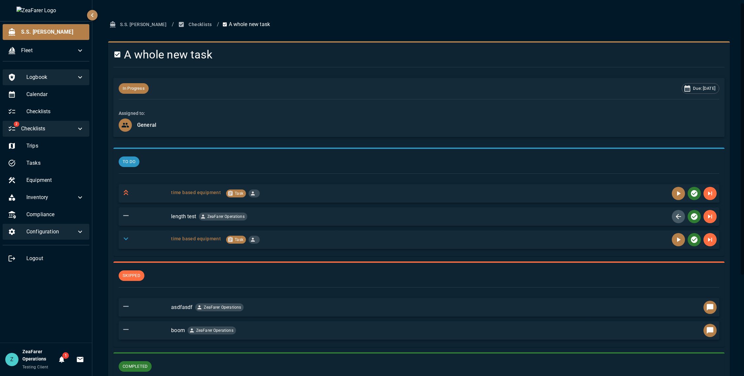
click at [66, 128] on span "Checklists" at bounding box center [48, 129] width 55 height 8
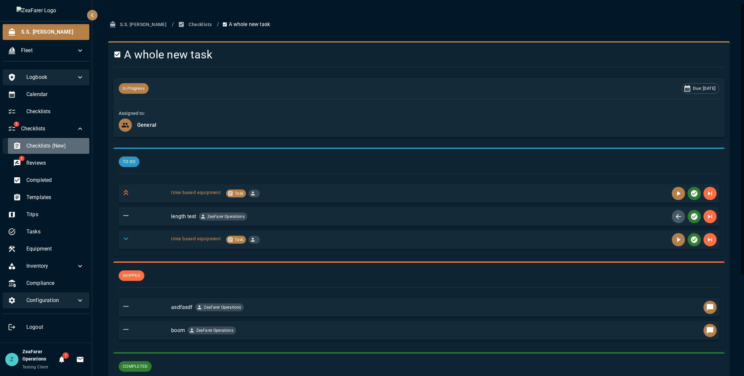
click at [49, 153] on div "Checklists (New)" at bounding box center [48, 146] width 81 height 16
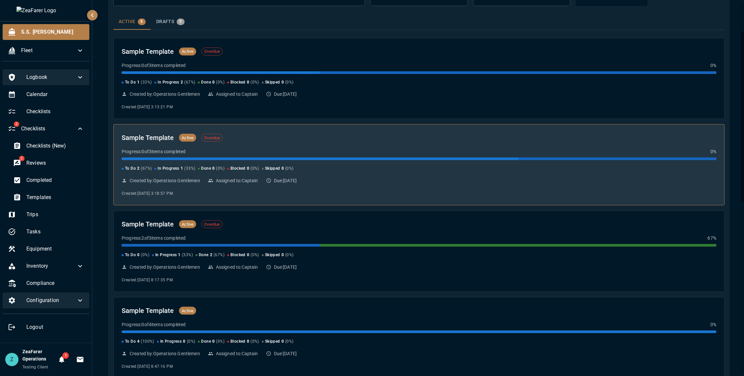
scroll to position [99, 0]
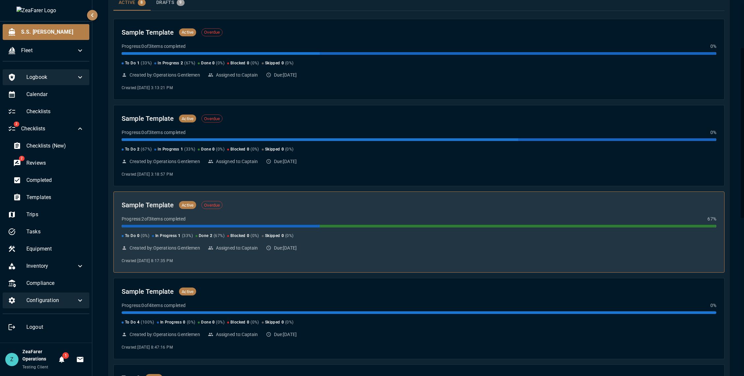
click at [331, 207] on div "Sample Template Active Overdue" at bounding box center [419, 204] width 595 height 11
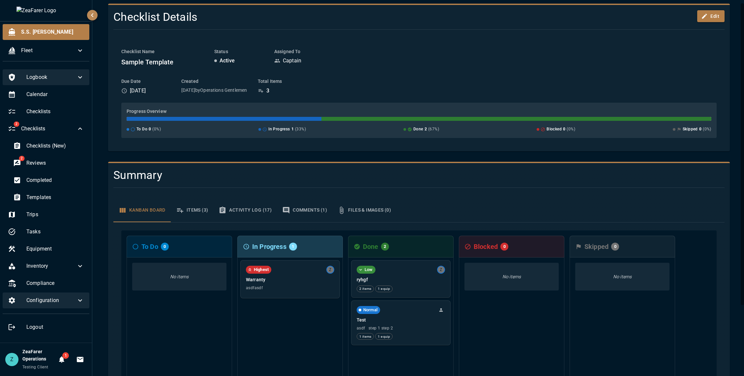
scroll to position [84, 0]
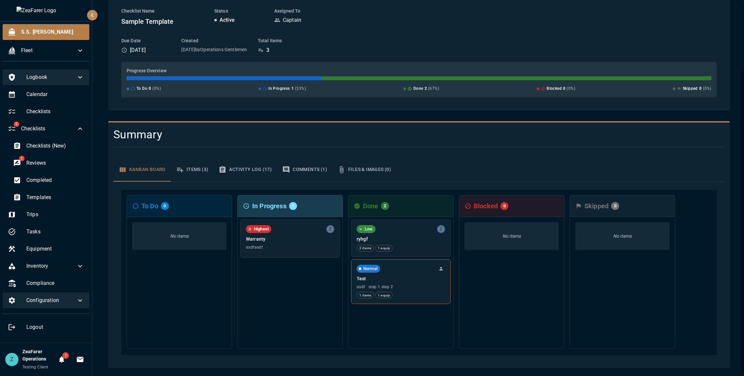
click at [399, 288] on span "asdf step 1 step 2" at bounding box center [401, 286] width 88 height 5
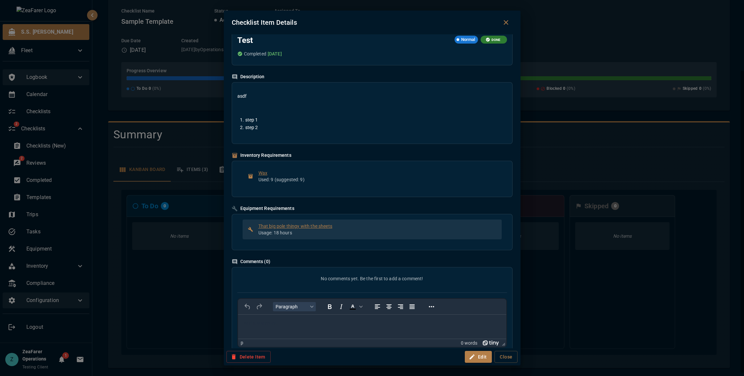
scroll to position [0, 0]
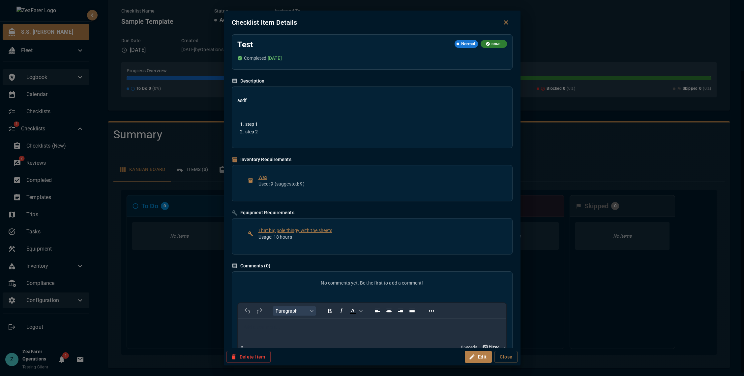
click at [648, 237] on div "Checklist Item Details Test Normal DONE Completed [DATE] Description asdf step …" at bounding box center [372, 188] width 744 height 376
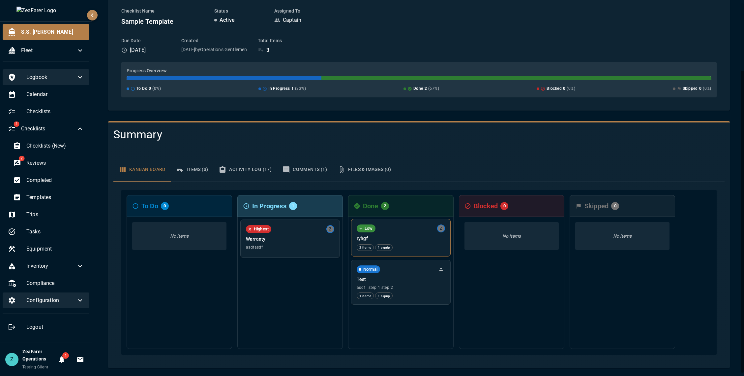
click at [409, 236] on p "ryhgf" at bounding box center [401, 238] width 88 height 7
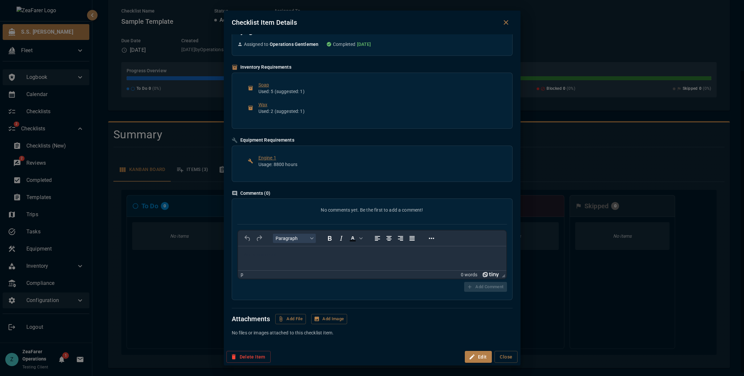
scroll to position [16, 0]
click at [505, 359] on button "Close" at bounding box center [506, 357] width 23 height 12
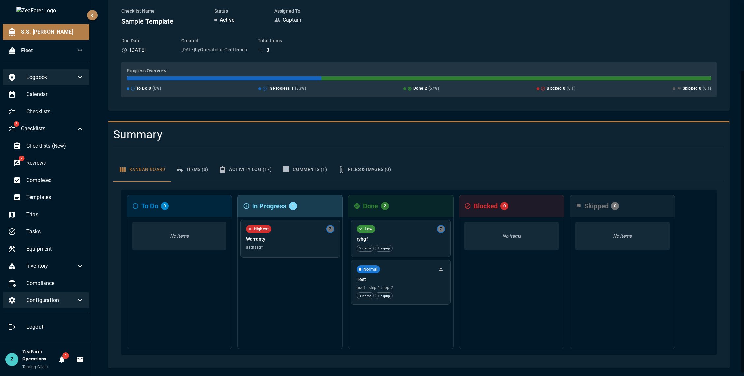
click at [505, 359] on div "To Do 0 No items In Progress 1 Highest Z Warranty asdfasdf Done 2 Low Z ryhgf 2…" at bounding box center [418, 272] width 611 height 181
click at [357, 176] on button "Files & Images (0)" at bounding box center [364, 170] width 64 height 24
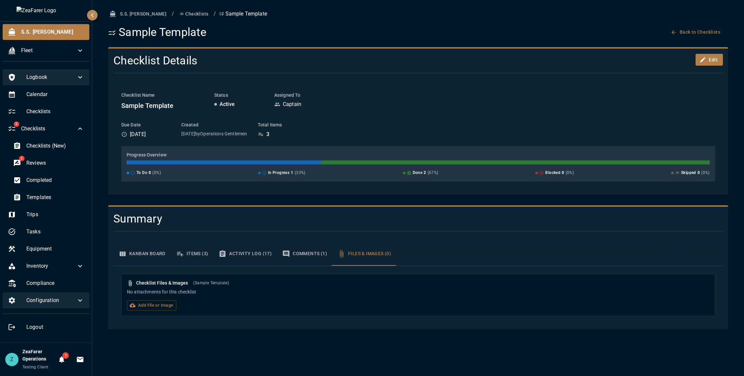
click at [299, 251] on button "Comments (1)" at bounding box center [304, 254] width 55 height 24
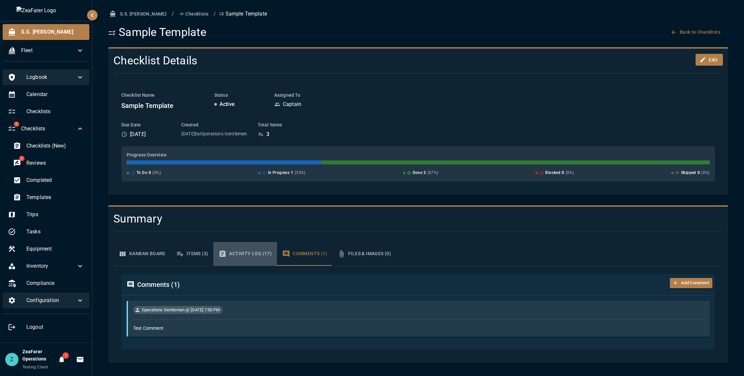
click at [254, 256] on button "Activity Log (17)" at bounding box center [245, 254] width 64 height 24
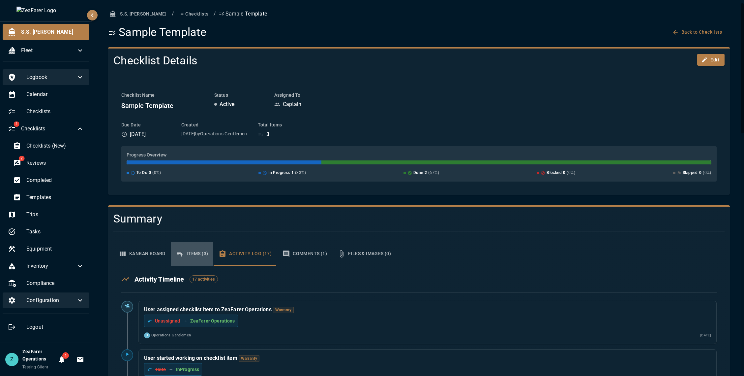
click at [185, 243] on button "Items (3)" at bounding box center [192, 254] width 43 height 24
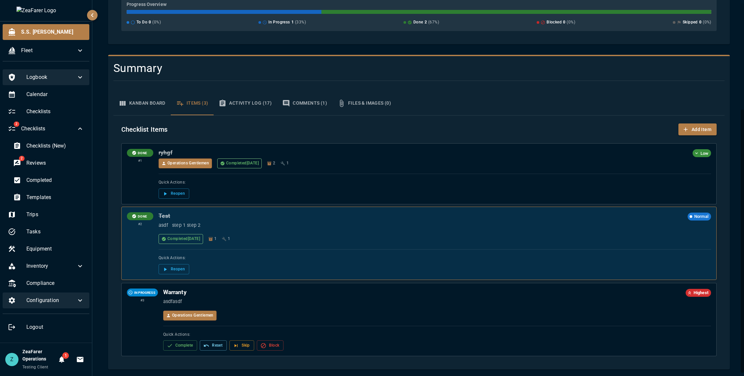
scroll to position [152, 0]
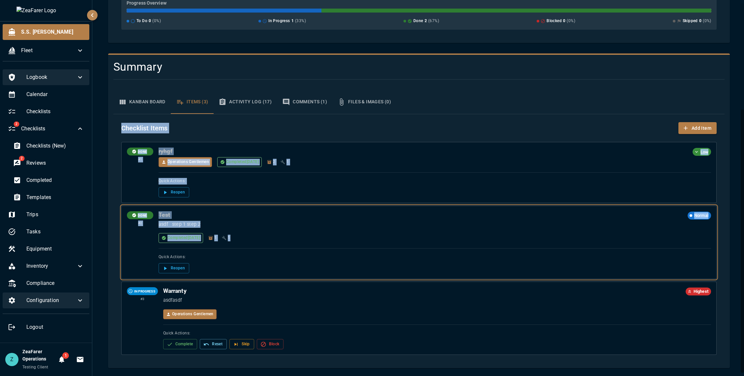
drag, startPoint x: 340, startPoint y: 239, endPoint x: 514, endPoint y: 84, distance: 233.1
click at [517, 85] on div "Kanban Board Items (3) Activity Log (17) Comments (1) Files & Images (0) Checkl…" at bounding box center [416, 224] width 617 height 278
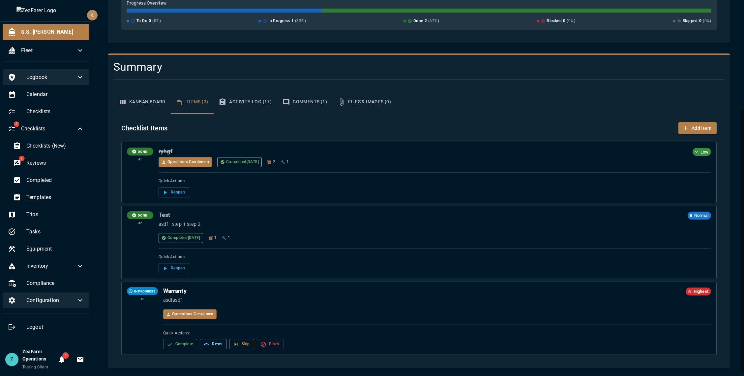
click at [514, 84] on div at bounding box center [416, 79] width 617 height 11
click at [166, 99] on button "Kanban Board" at bounding box center [141, 102] width 57 height 24
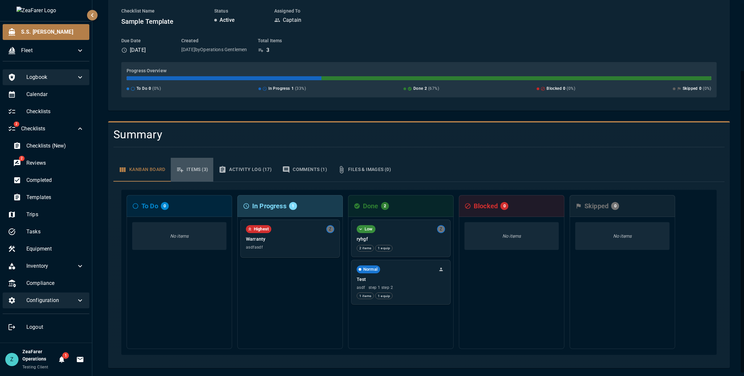
click at [193, 166] on button "Items (3)" at bounding box center [192, 170] width 43 height 24
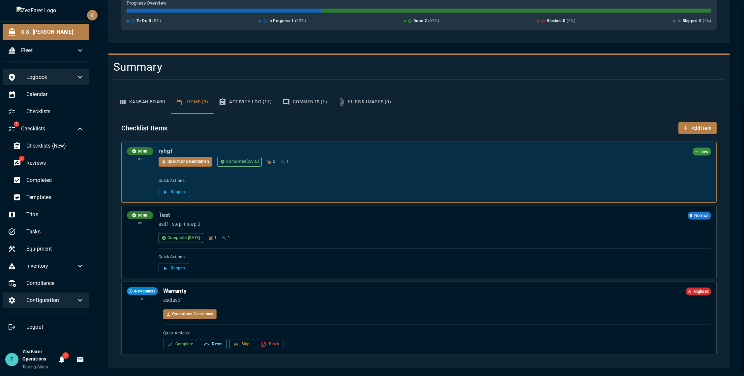
scroll to position [0, 0]
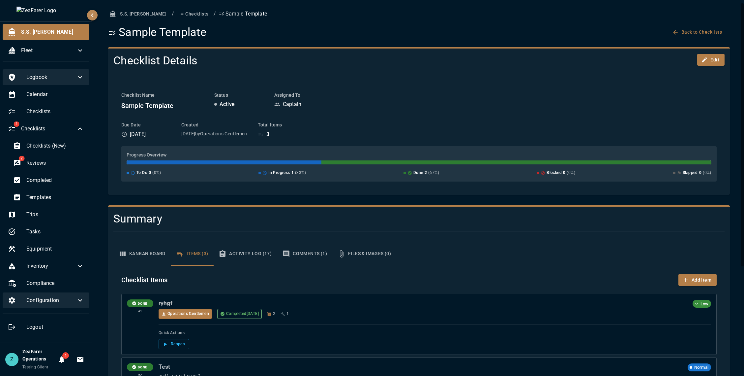
click at [158, 251] on button "Kanban Board" at bounding box center [141, 254] width 57 height 24
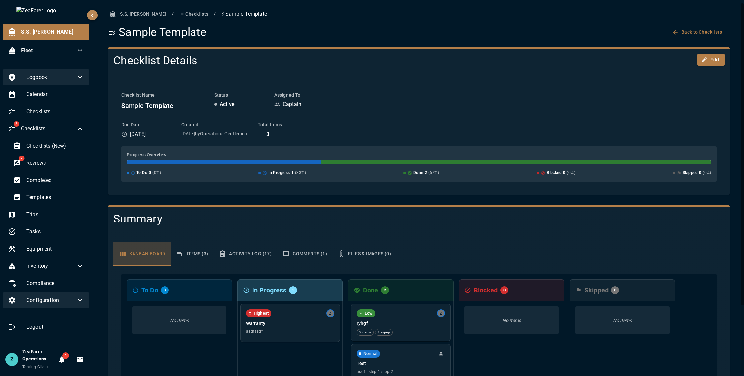
click at [158, 251] on button "Kanban Board" at bounding box center [141, 254] width 57 height 24
click at [192, 248] on button "Items (3)" at bounding box center [192, 254] width 43 height 24
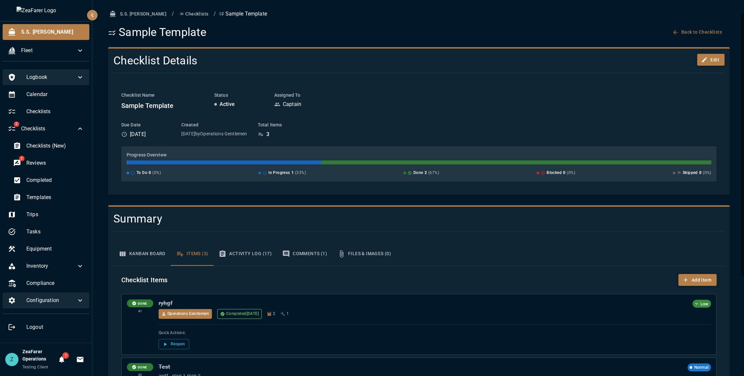
scroll to position [152, 0]
